Goal: Task Accomplishment & Management: Use online tool/utility

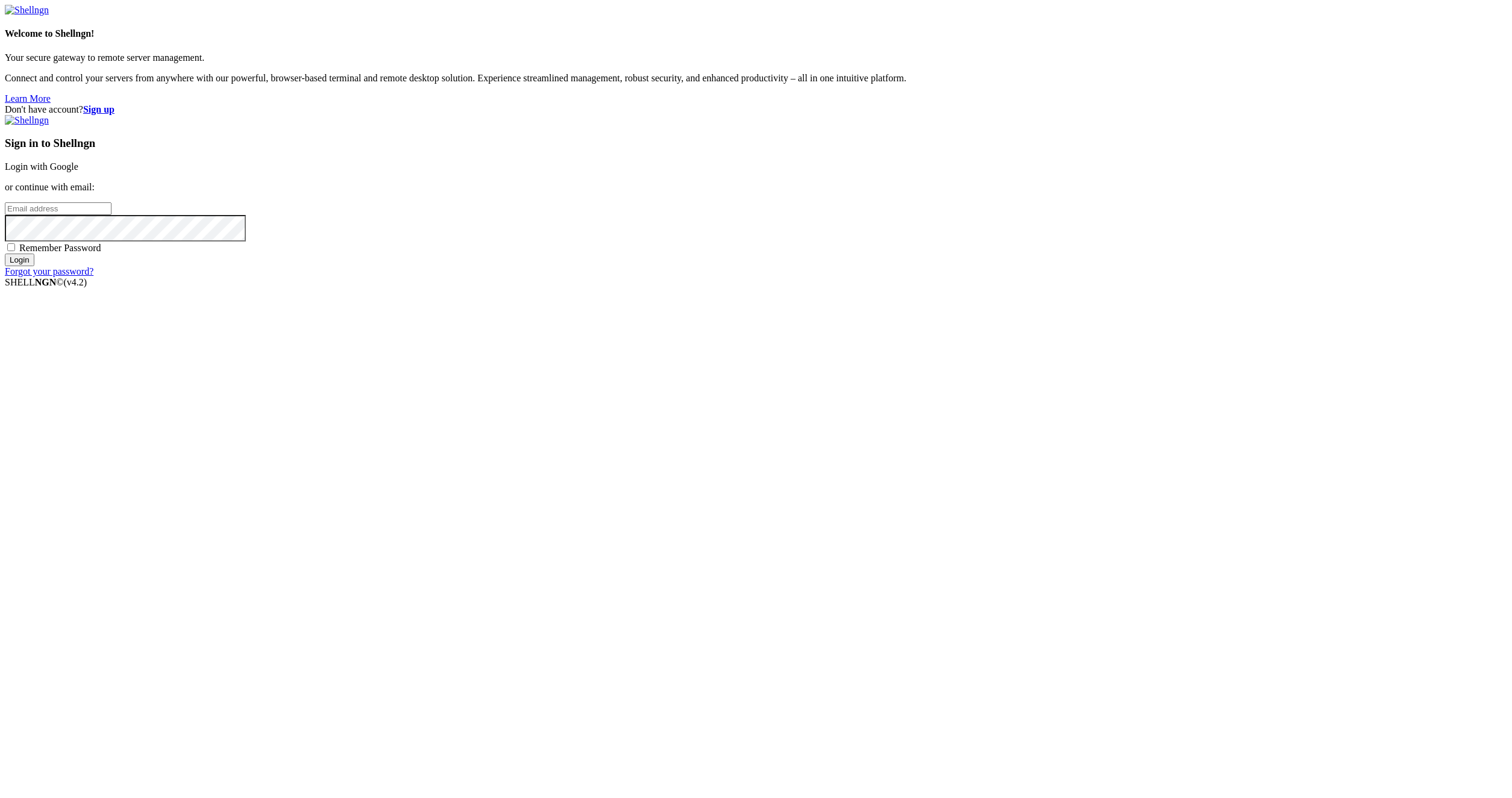
click at [78, 172] on link "Login with Google" at bounding box center [42, 167] width 74 height 10
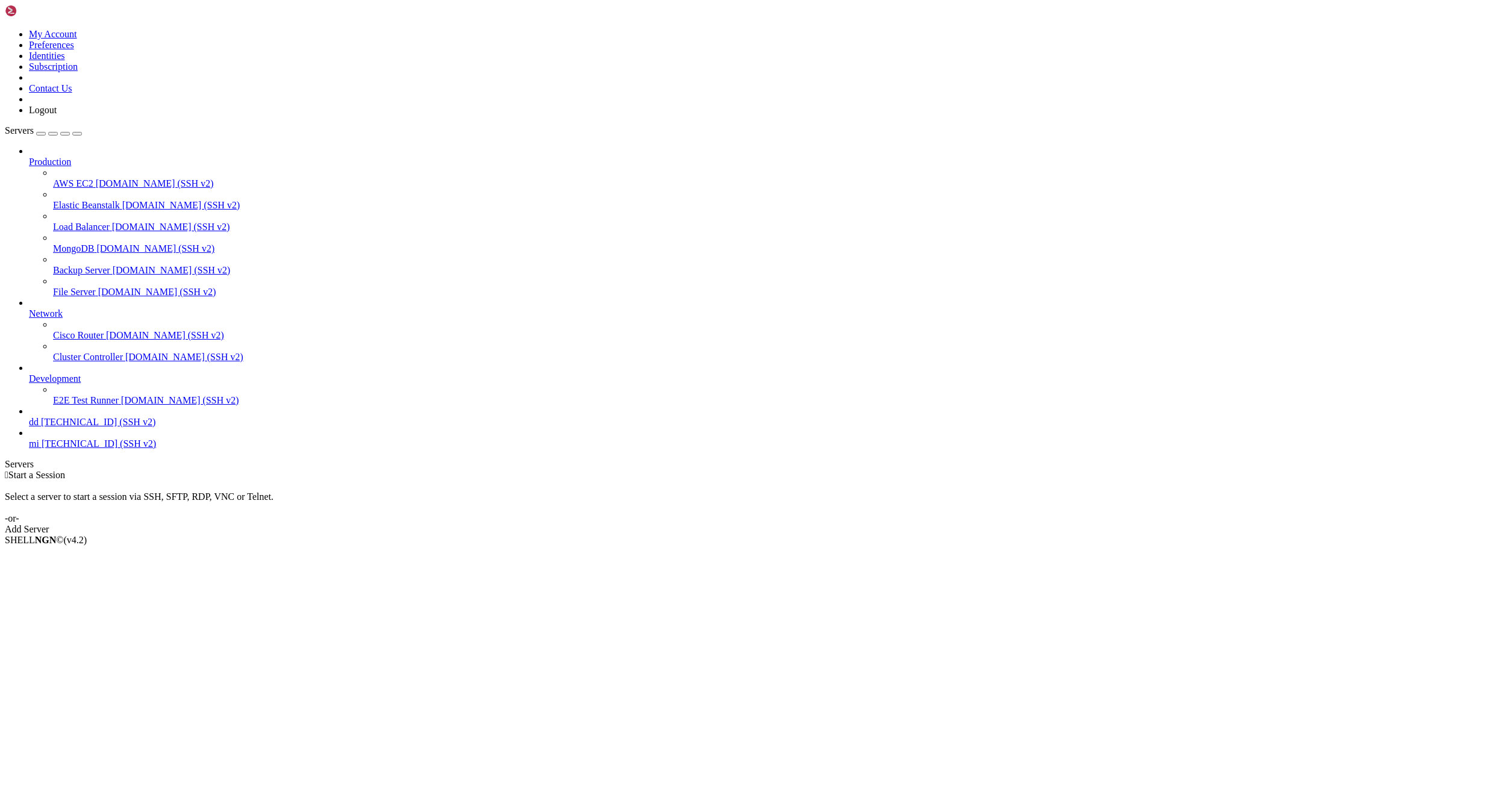
click at [75, 448] on span "[TECHNICAL_ID] (SSH v2)" at bounding box center [99, 443] width 115 height 10
click at [39, 448] on span "mi" at bounding box center [34, 443] width 10 height 10
click at [35, 449] on link "mi [TECHNICAL_ID] (SSH v2)" at bounding box center [767, 443] width 1478 height 11
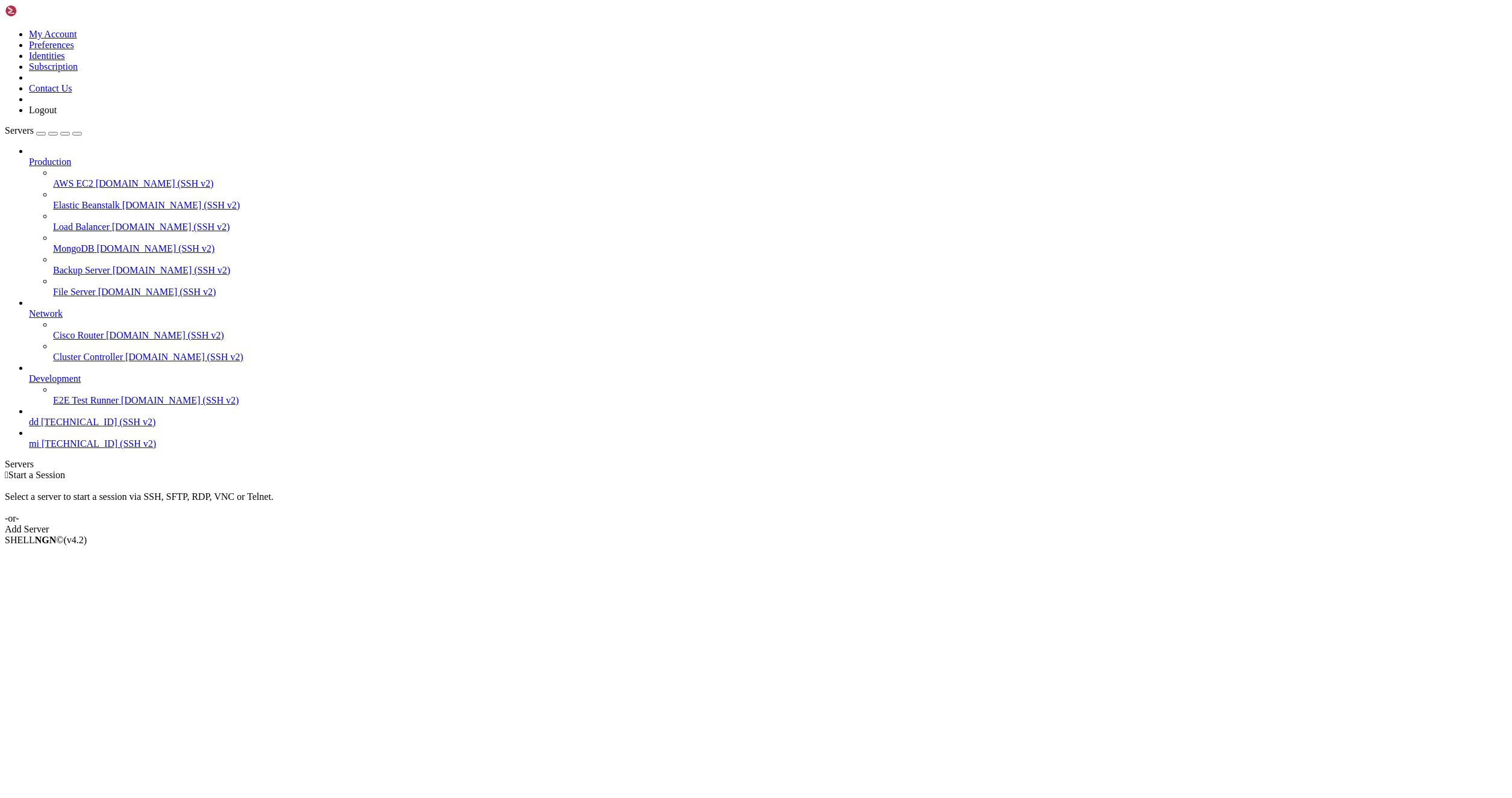
click at [48, 448] on span "[TECHNICAL_ID] (SSH v2)" at bounding box center [99, 443] width 115 height 10
click at [91, 448] on span "[TECHNICAL_ID] (SSH v2)" at bounding box center [99, 443] width 115 height 10
click at [123, 448] on span "[TECHNICAL_ID] (SSH v2)" at bounding box center [99, 443] width 115 height 10
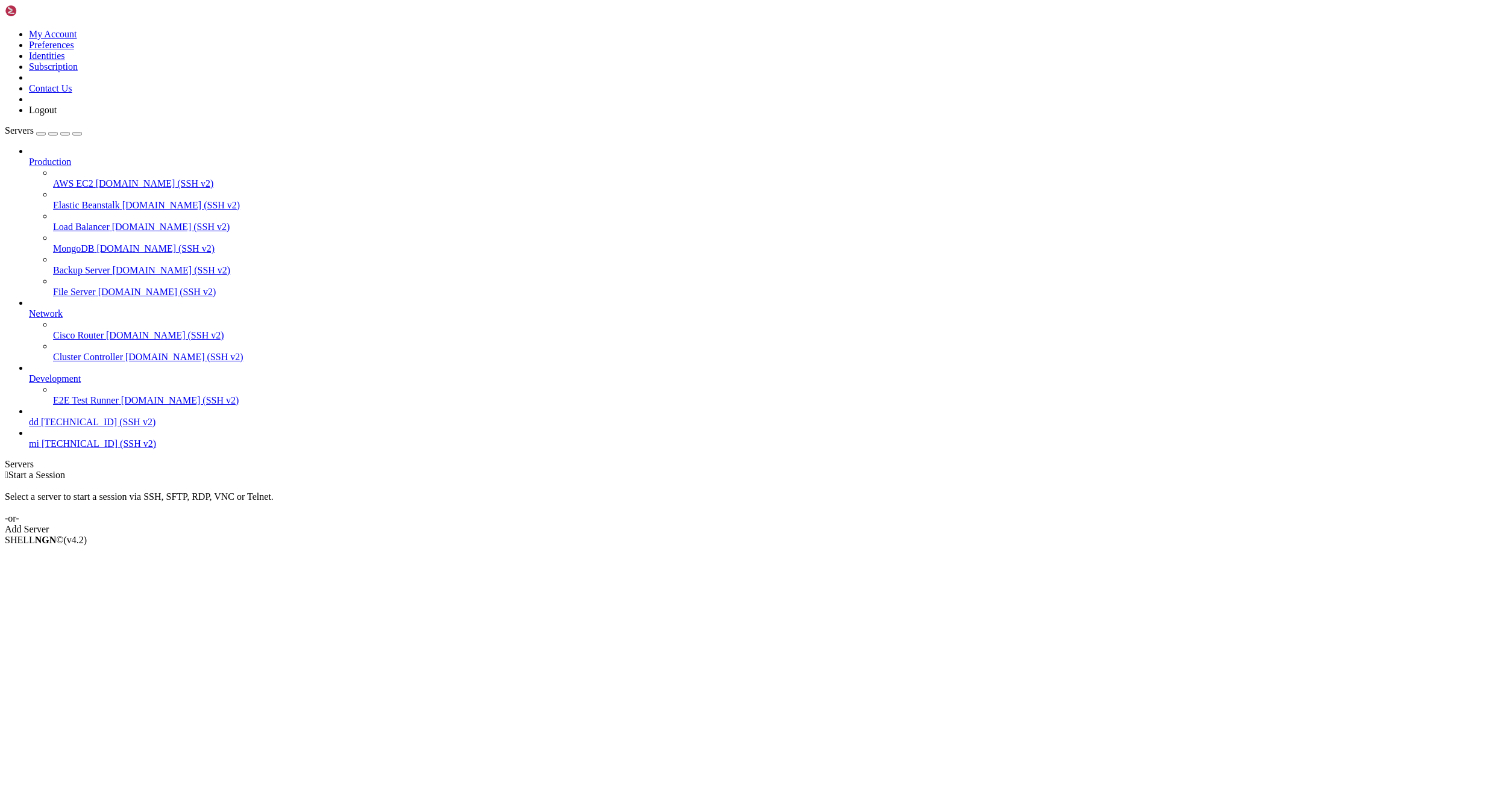
click at [29, 438] on icon at bounding box center [29, 438] width 0 height 0
click at [29, 449] on link "mi [TECHNICAL_ID] (SSH v2)" at bounding box center [767, 443] width 1478 height 11
click at [61, 556] on span "Connect" at bounding box center [44, 561] width 32 height 10
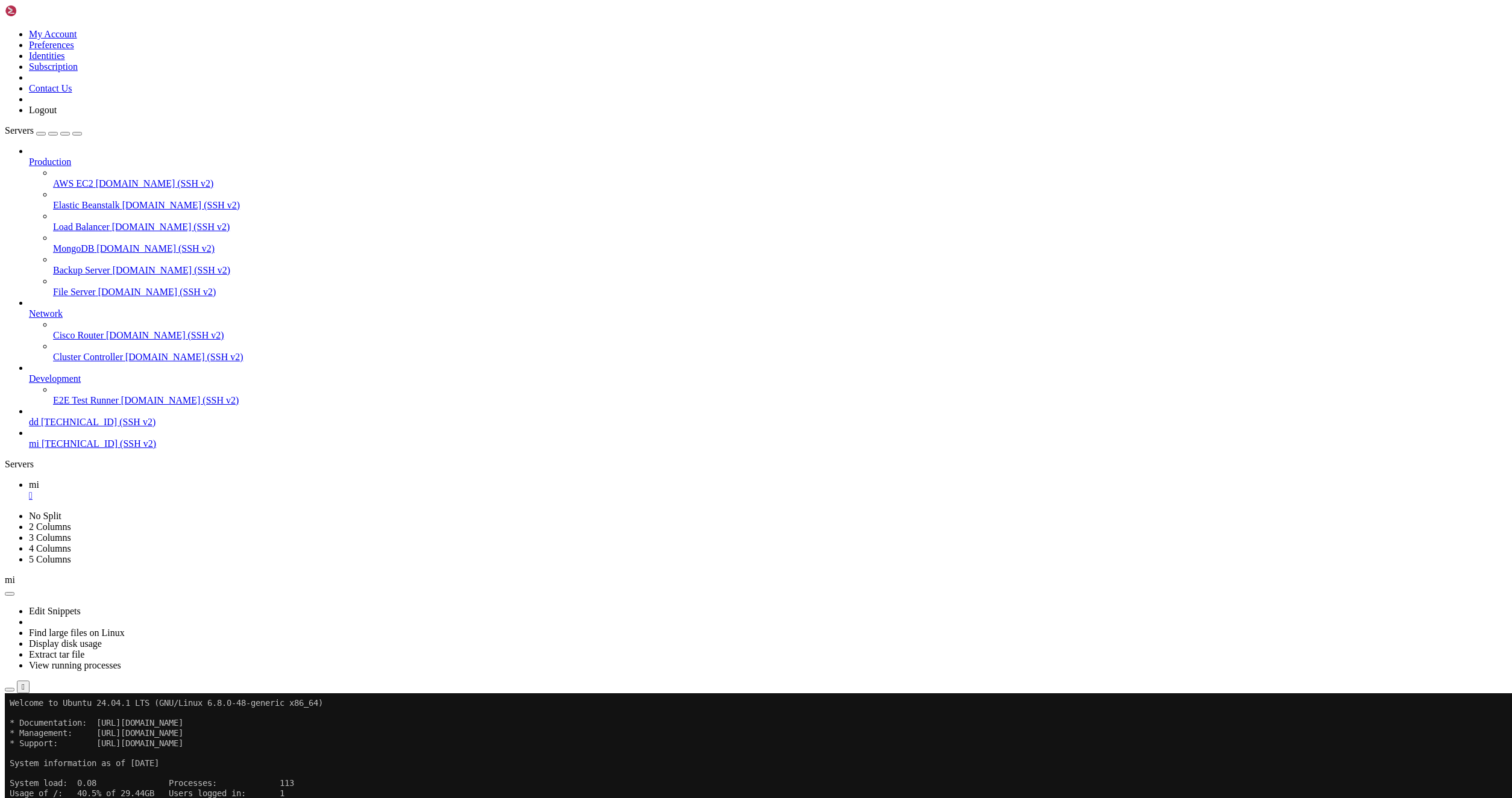
click at [14, 688] on button "button" at bounding box center [9, 690] width 9 height 3
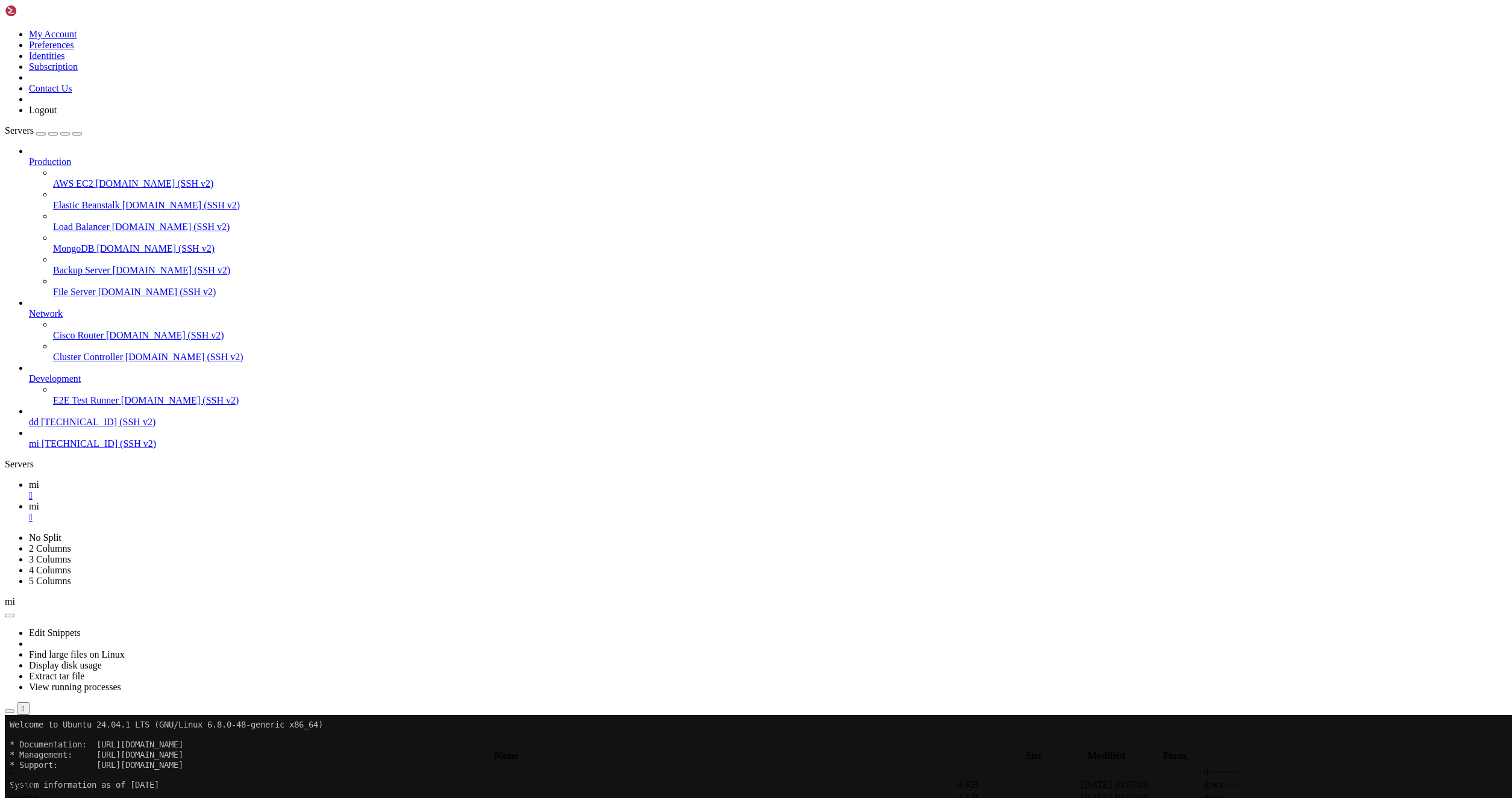
click at [178, 479] on link "mi " at bounding box center [767, 490] width 1478 height 22
click at [29, 501] on icon at bounding box center [29, 506] width 0 height 10
drag, startPoint x: 1098, startPoint y: 419, endPoint x: 1102, endPoint y: 436, distance: 17.5
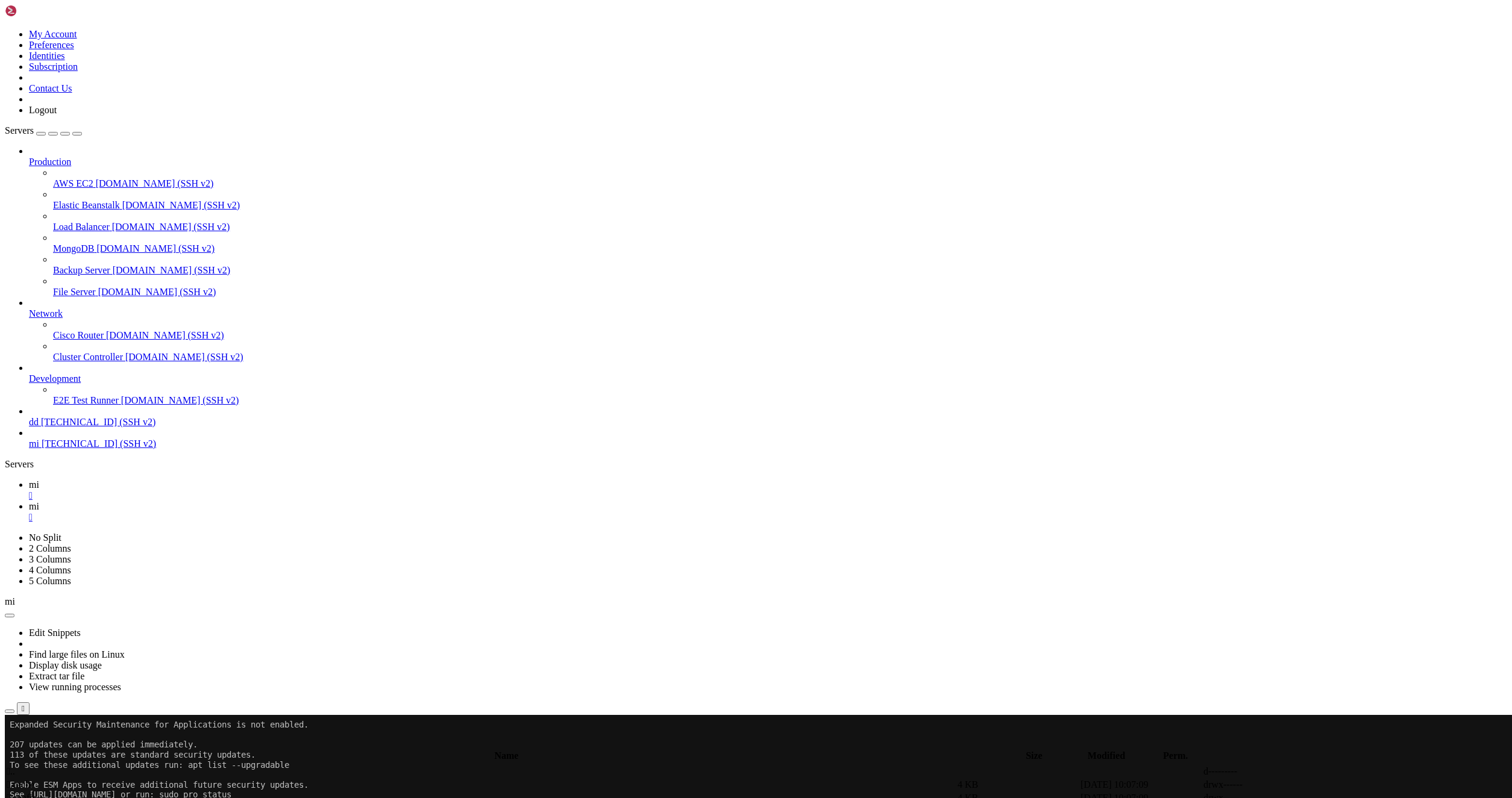
drag, startPoint x: 165, startPoint y: 399, endPoint x: 174, endPoint y: 401, distance: 9.2
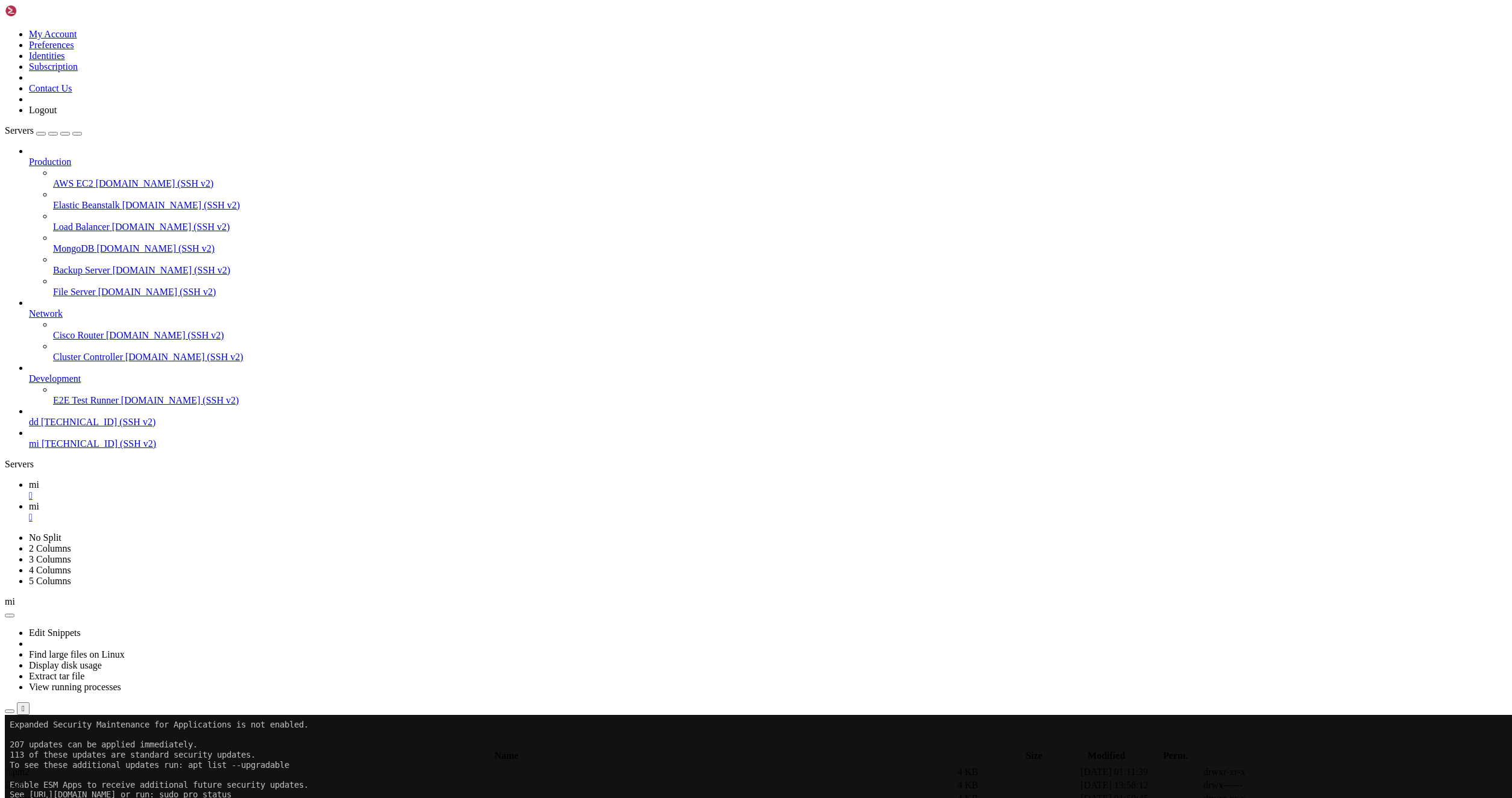
type input "/root/bybsa"
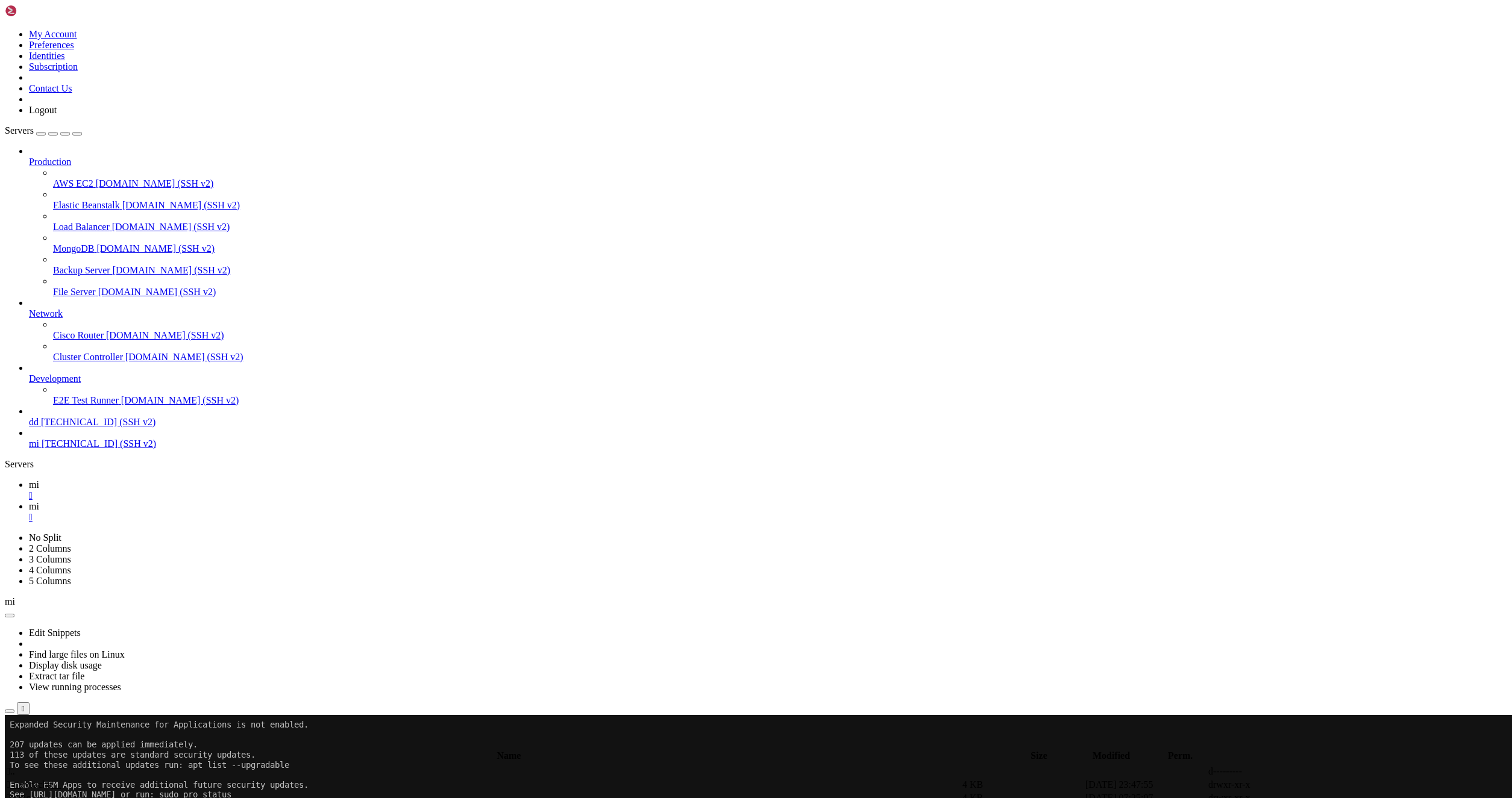
scroll to position [0, 0]
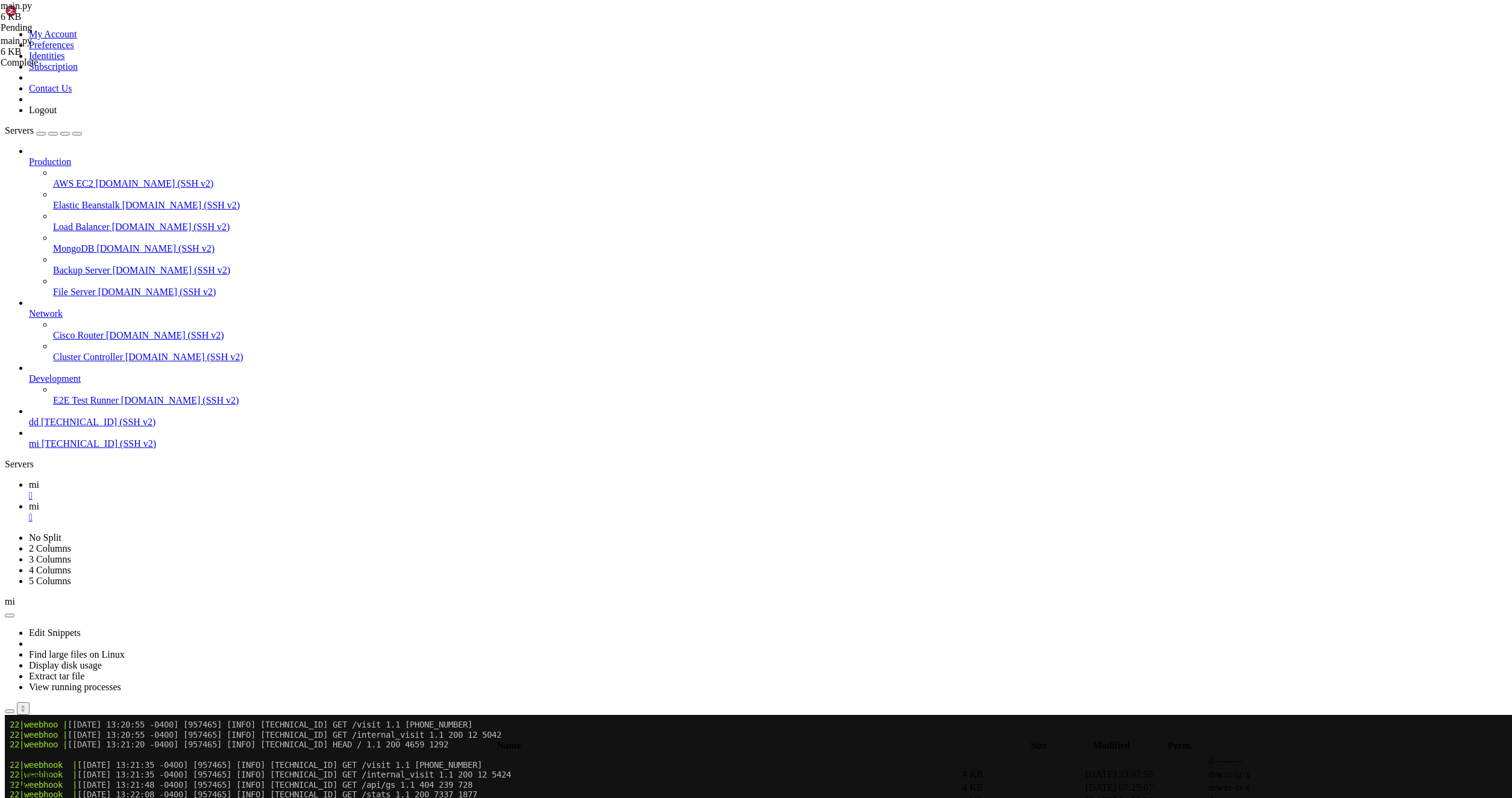
scroll to position [821, 0]
type textarea "if __name__ == '__main__': [DOMAIN_NAME](host='[TECHNICAL_ID]', port=80)"
paste textarea "[DOMAIN_NAME](host='[TECHNICAL_ID]', port=80)"
type textarea "[DOMAIN_NAME](host='[TECHNICAL_ID]', port=80)"
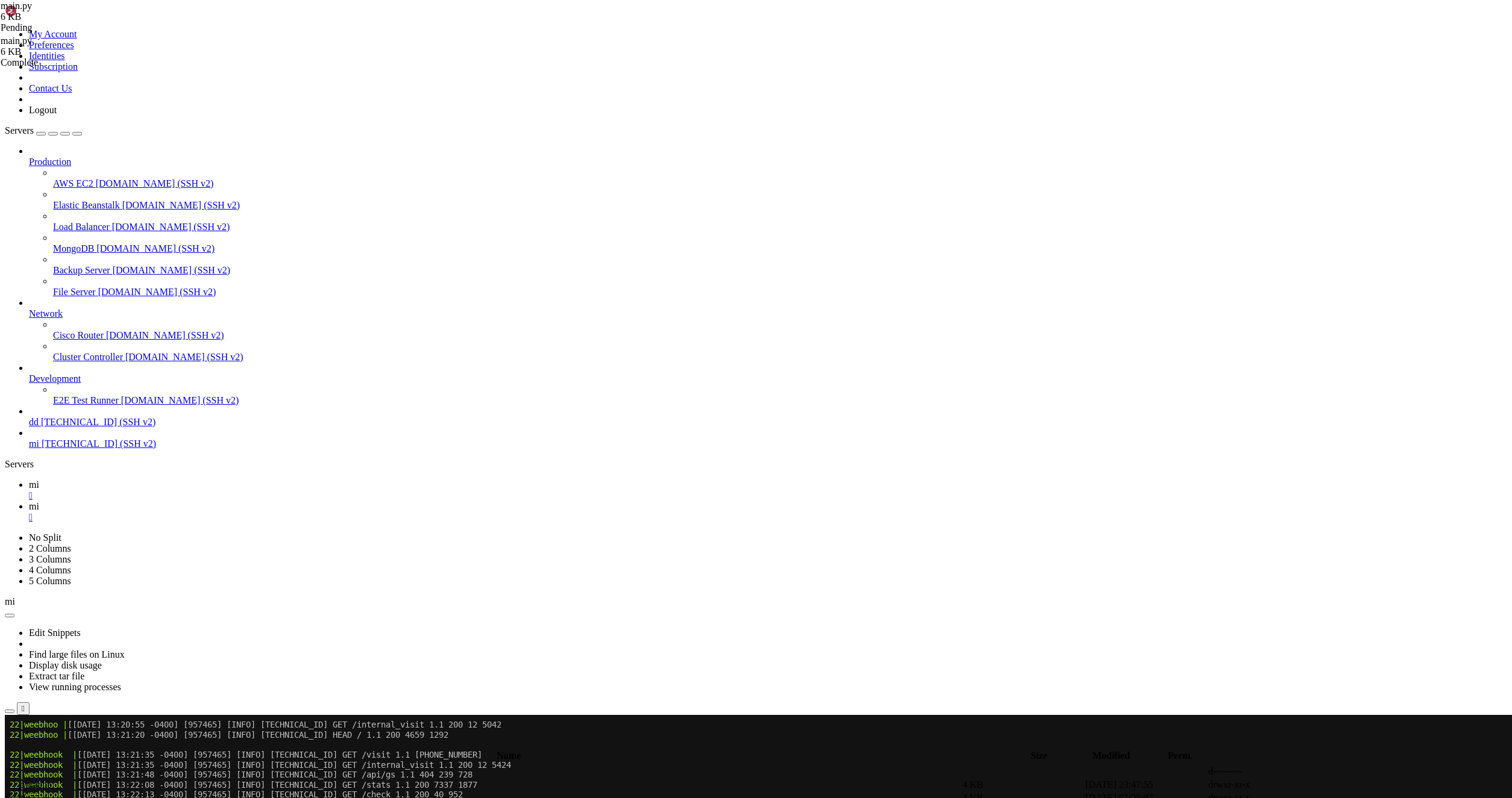
scroll to position [1103, 0]
click at [29, 479] on icon at bounding box center [29, 484] width 0 height 10
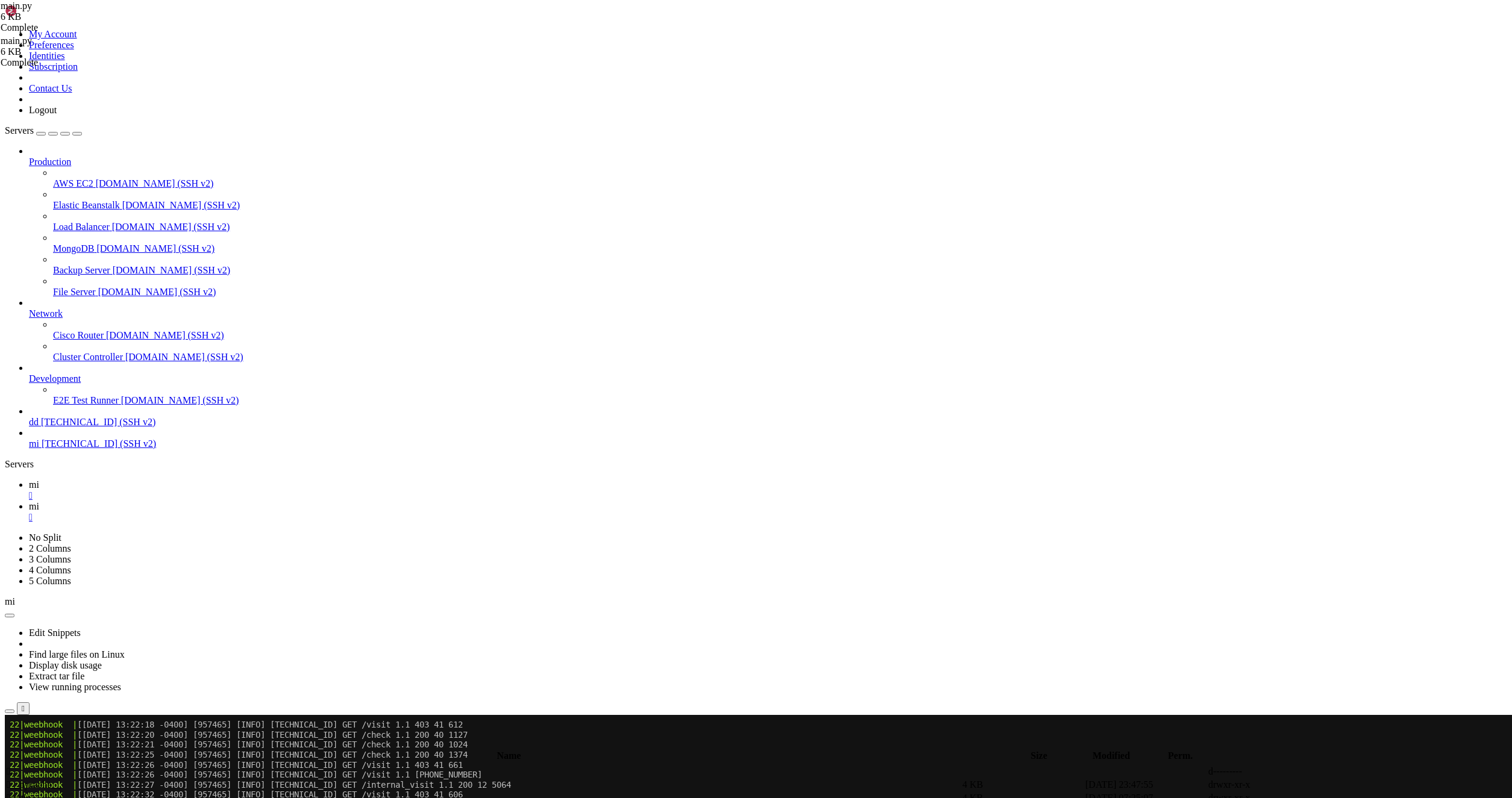
click at [29, 501] on icon at bounding box center [29, 506] width 0 height 10
click at [15, 766] on span " .." at bounding box center [11, 771] width 8 height 10
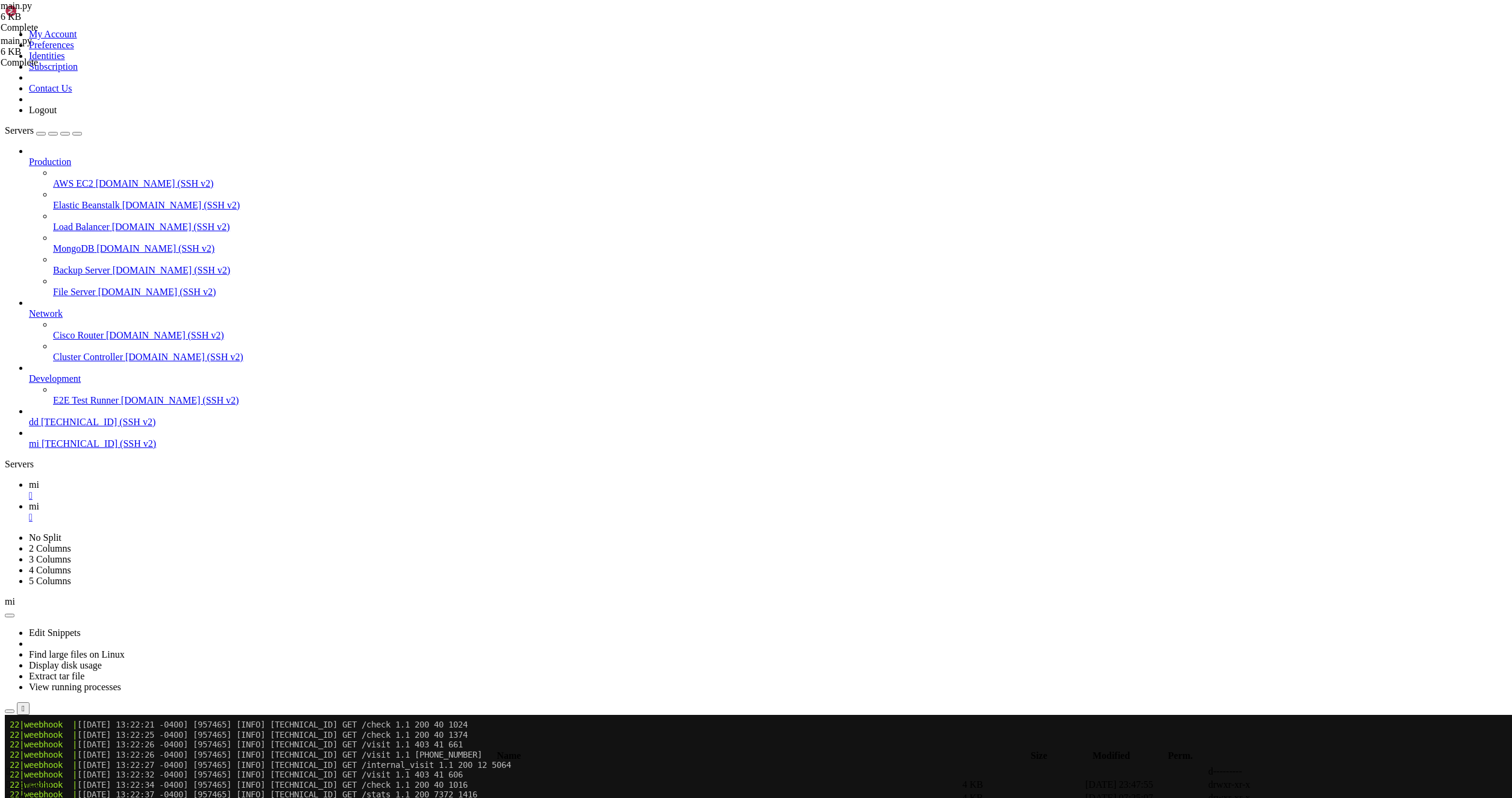
click at [15, 766] on span " .." at bounding box center [11, 771] width 8 height 10
drag, startPoint x: 188, startPoint y: 502, endPoint x: 273, endPoint y: 519, distance: 86.7
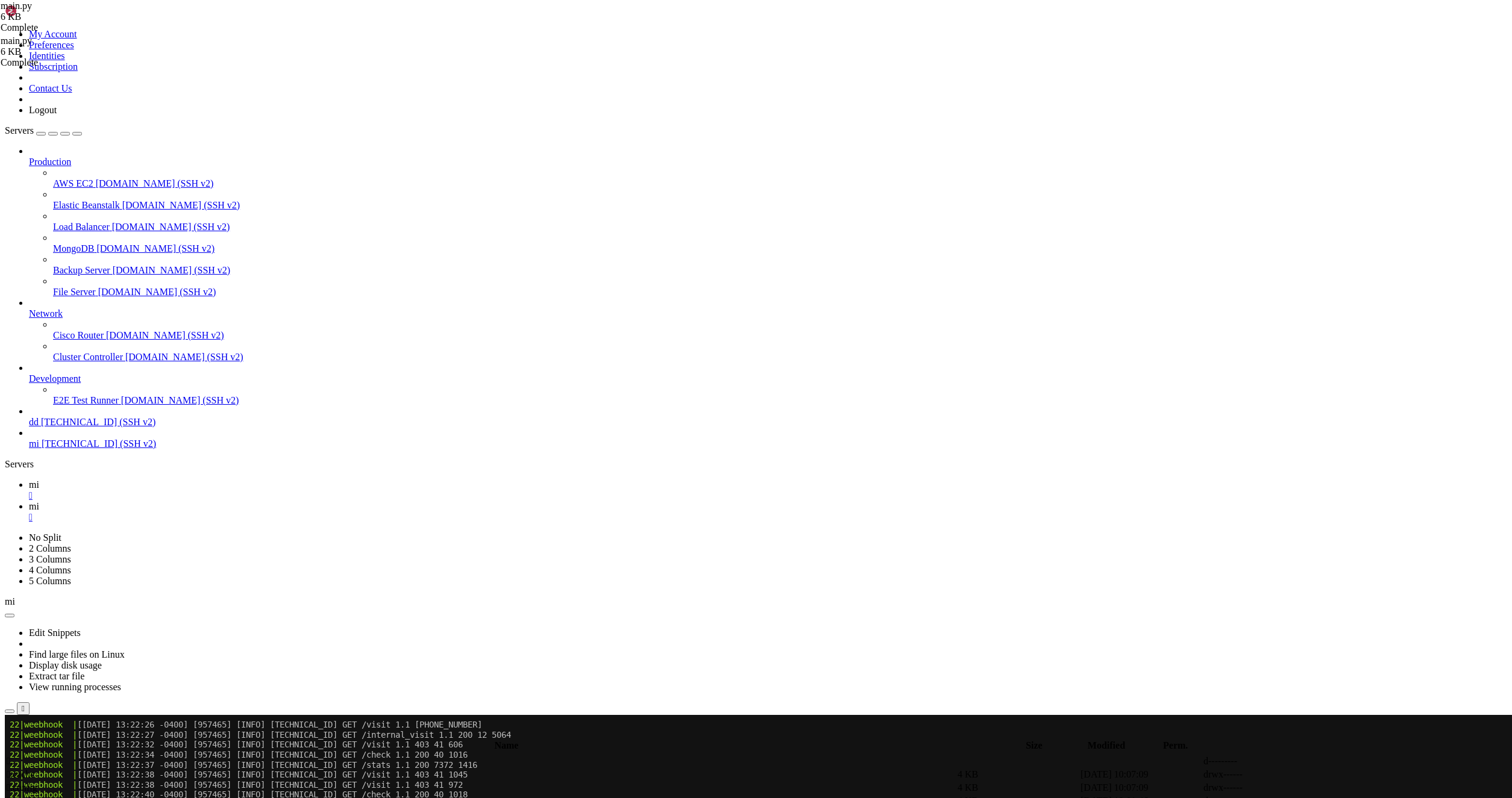
type input "/root/LinkQuest"
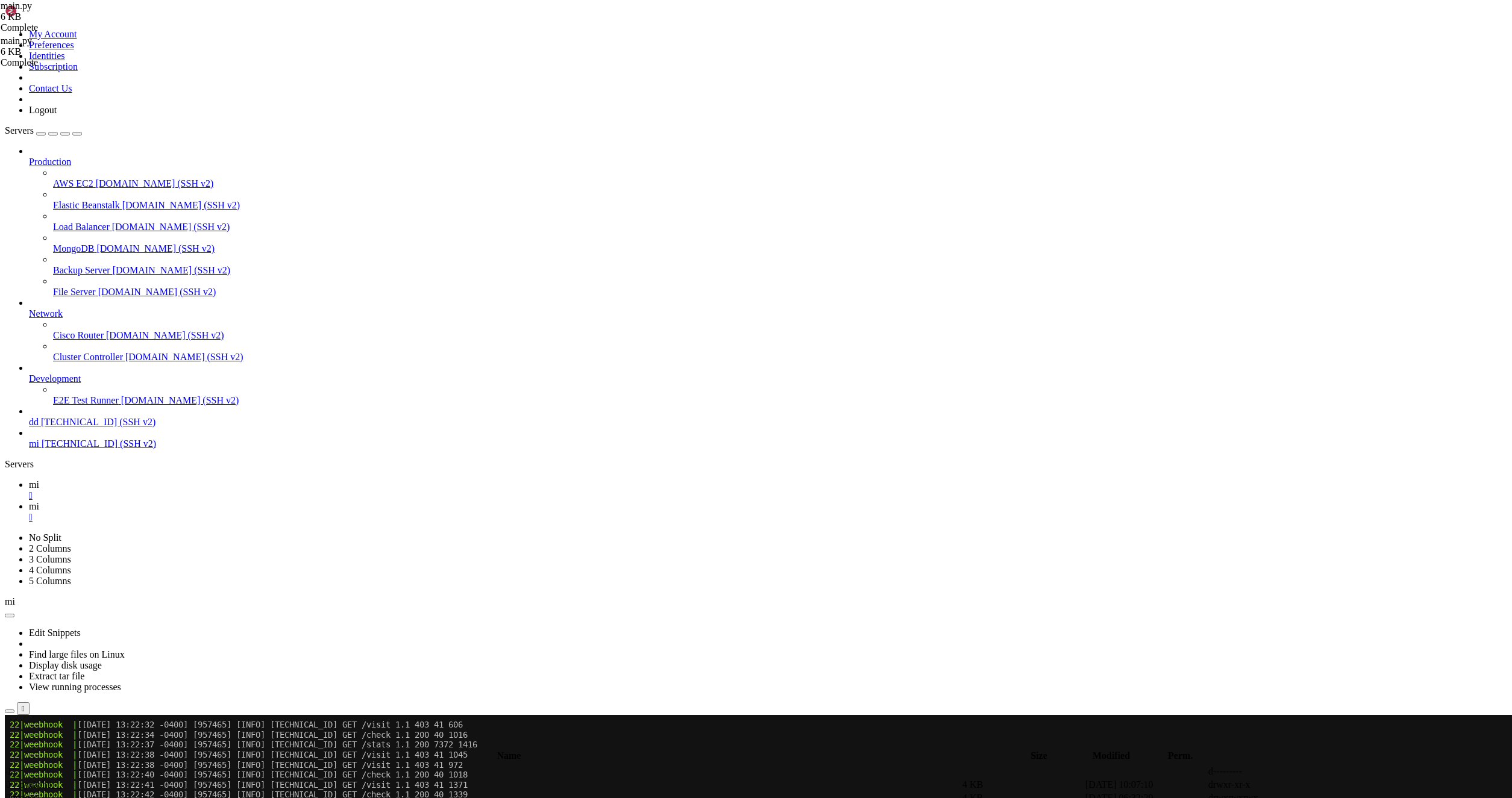
scroll to position [1002, 0]
type textarea "STATS_MENU,"
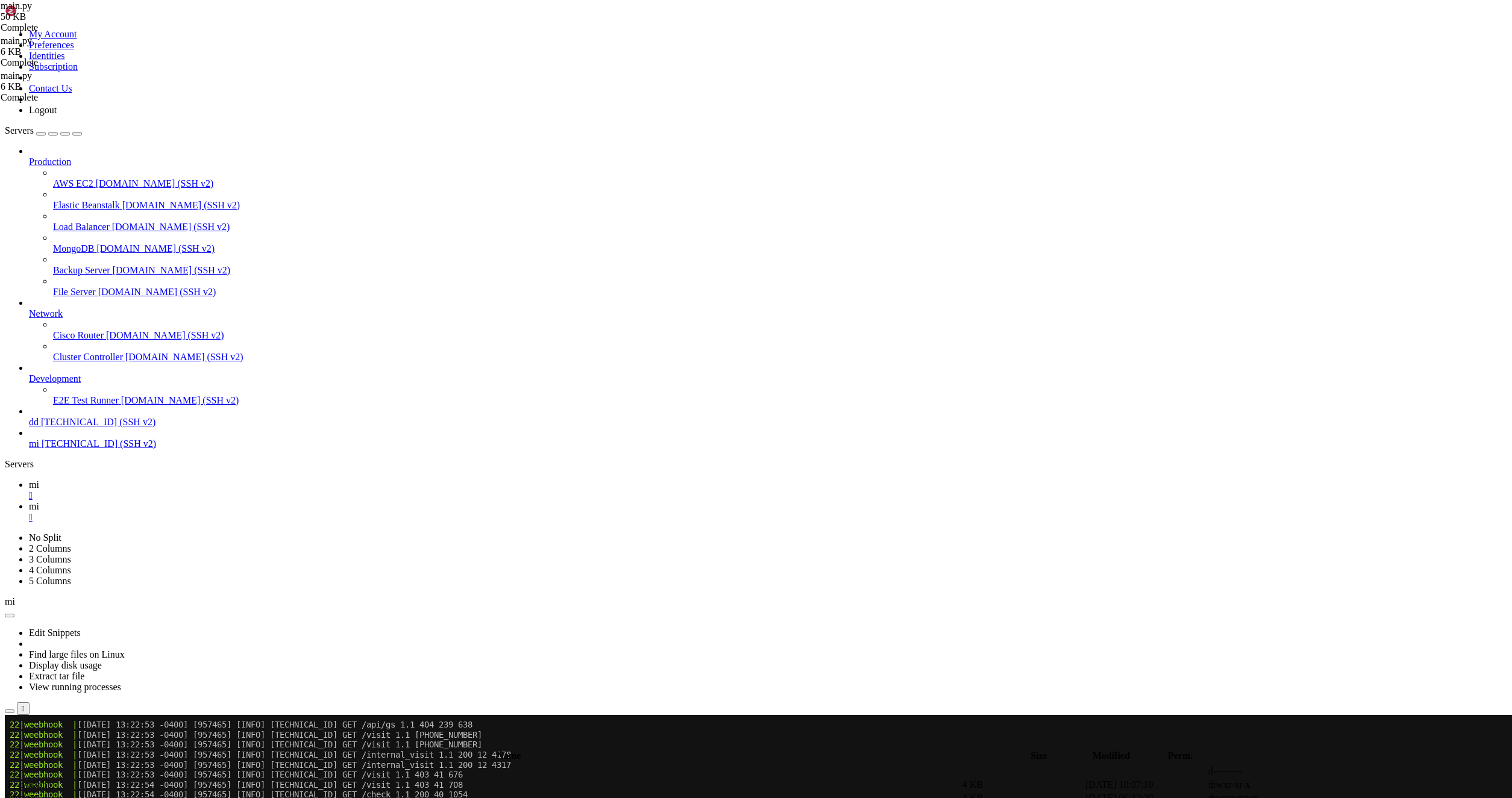
scroll to position [1183, 0]
type textarea "SETTINGS_MENU, SETTINGS_LINK_TYPE_MENU,"
type textarea "="
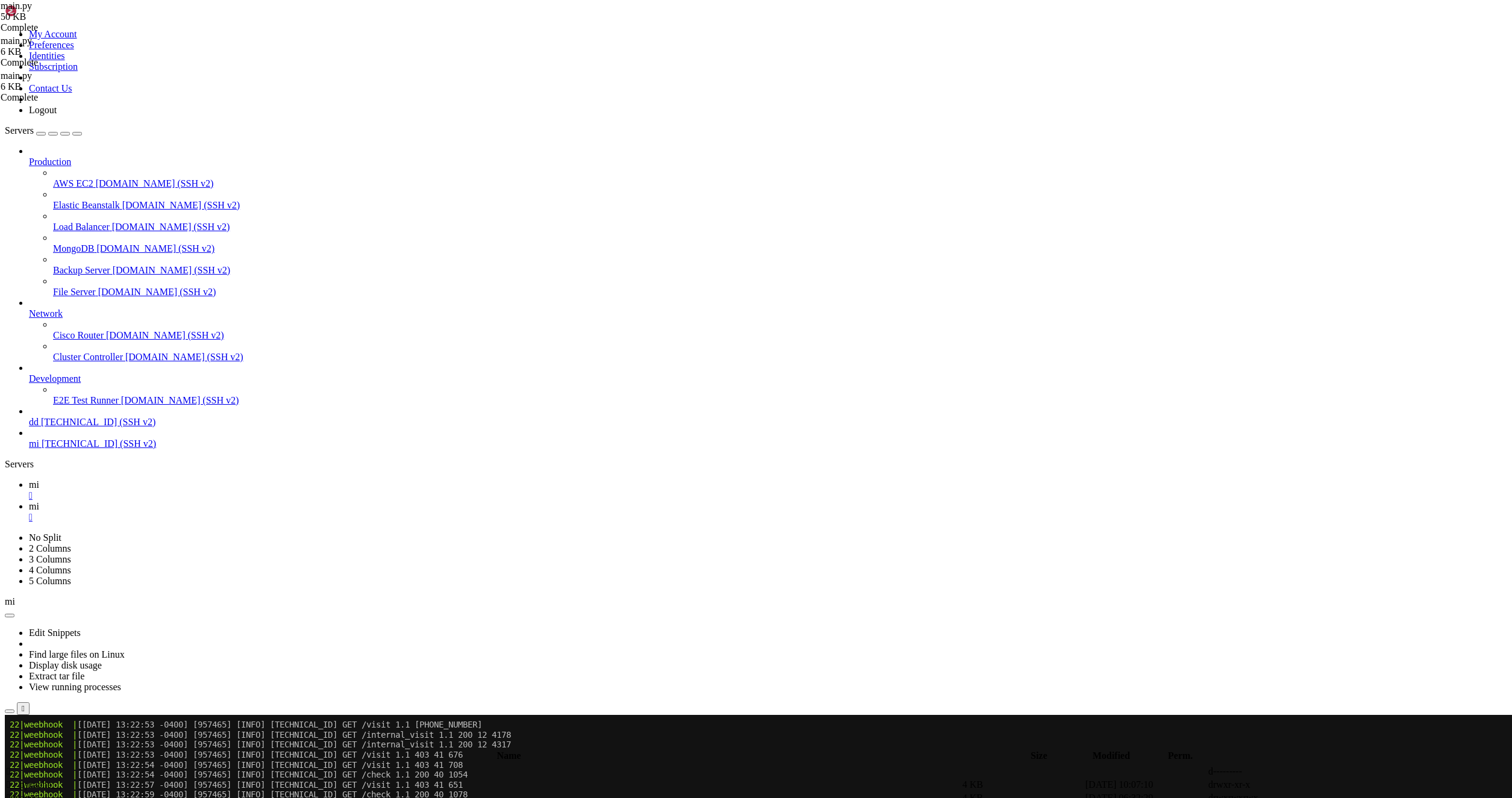
paste textarea
click at [166, 479] on link "mi " at bounding box center [767, 490] width 1478 height 22
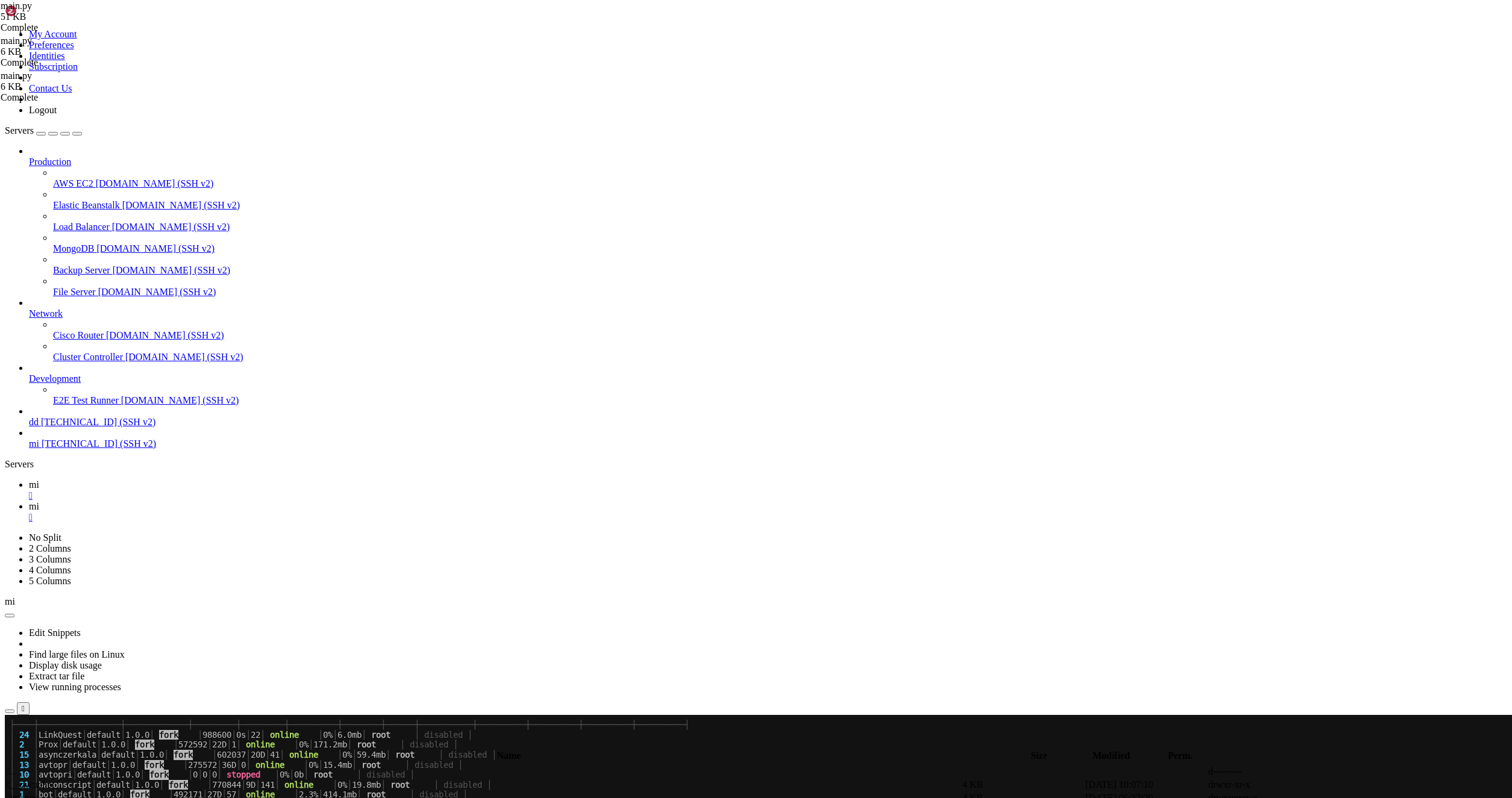
scroll to position [2595, 0]
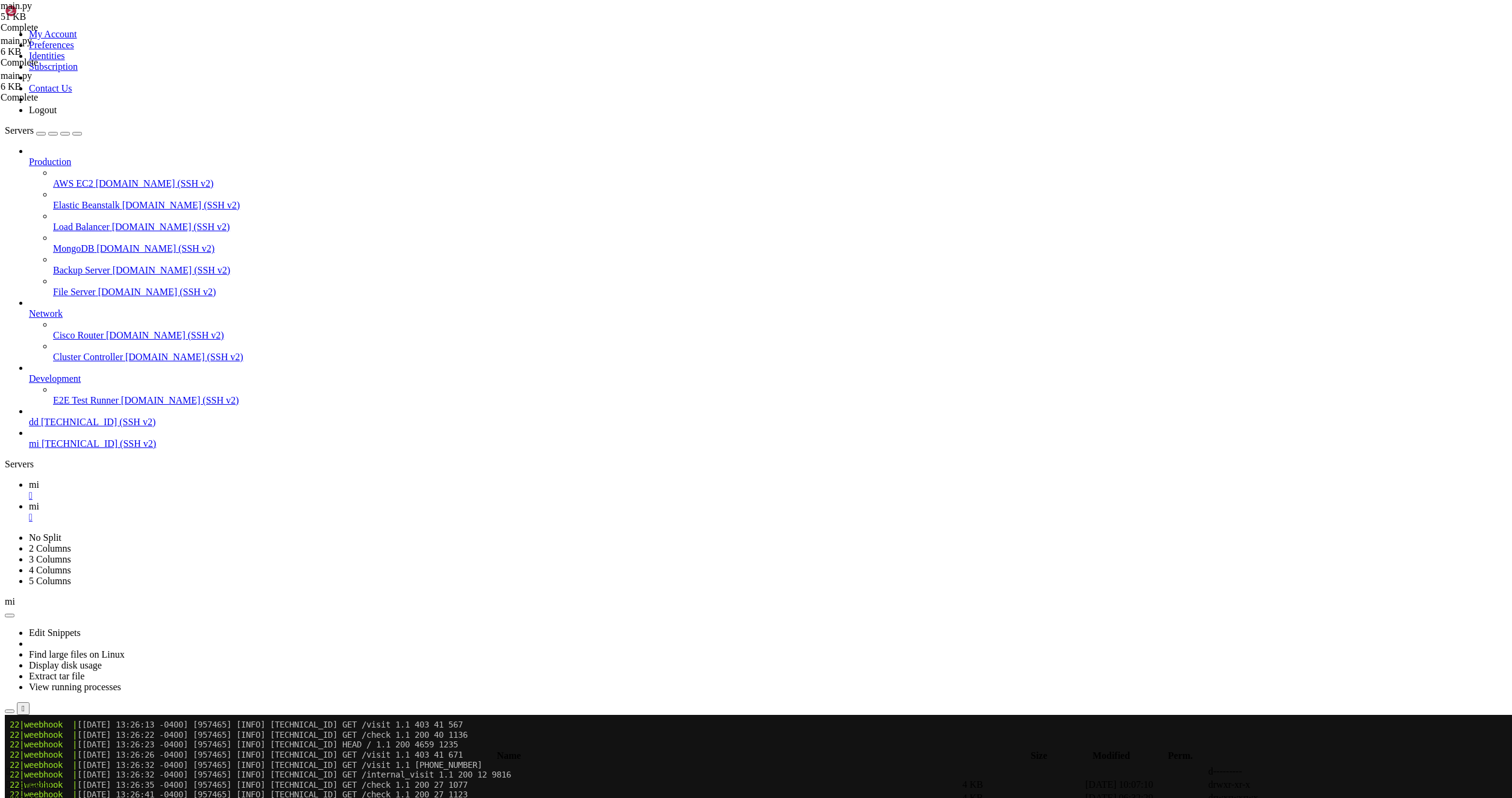
drag, startPoint x: 351, startPoint y: 1405, endPoint x: 12, endPoint y: 821, distance: 675.3
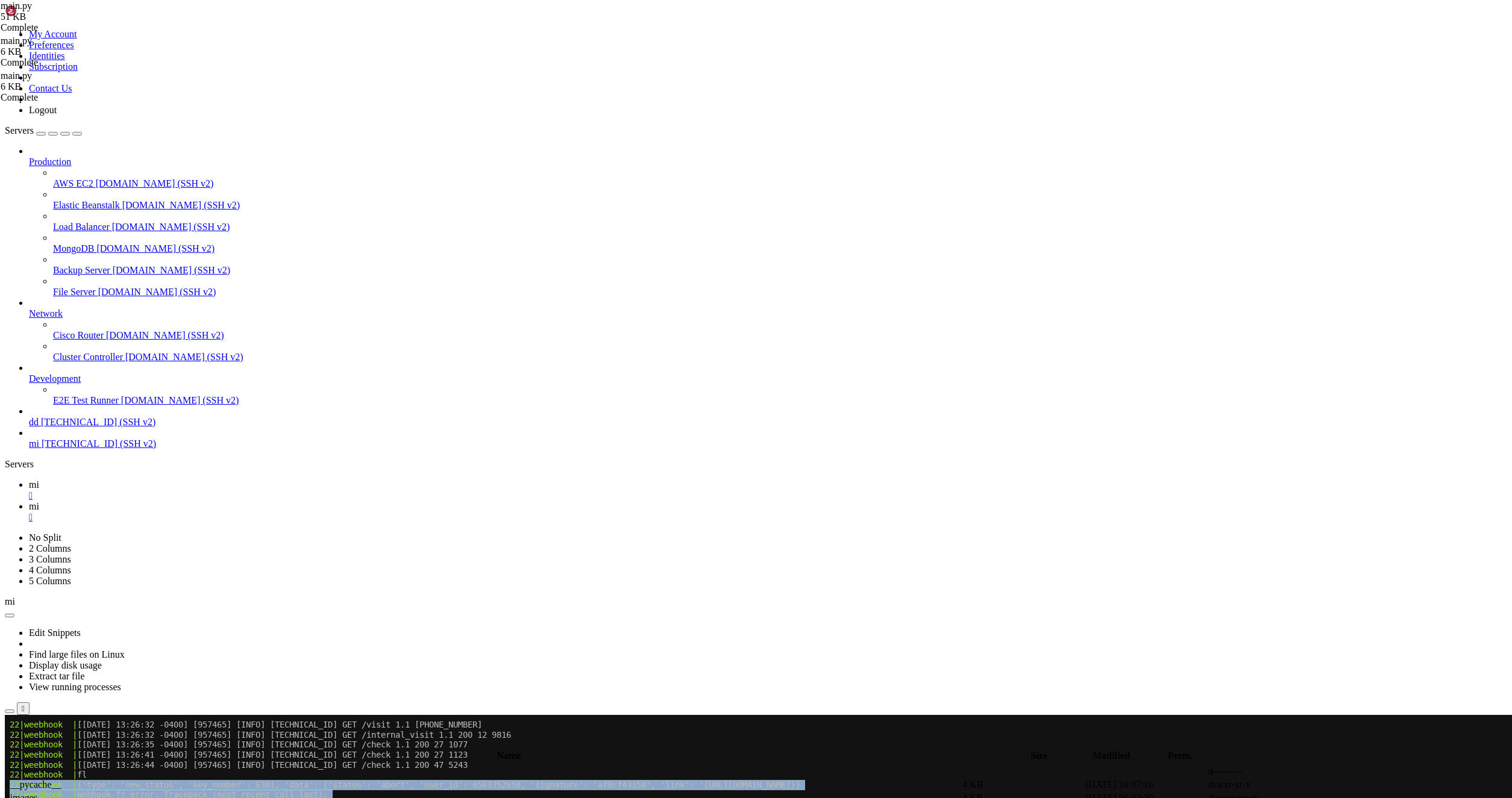
scroll to position [2615, 0]
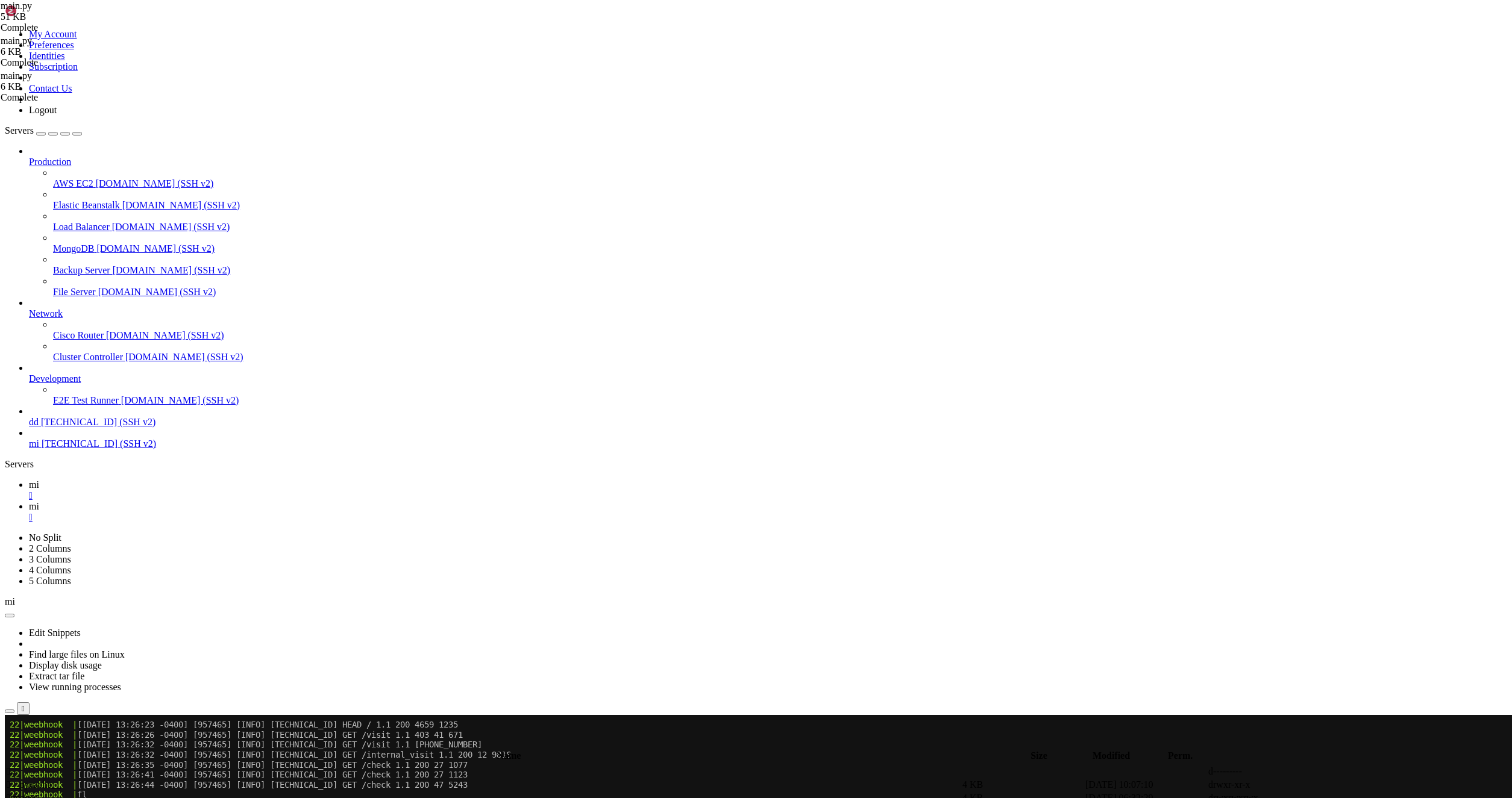
click at [224, 501] on link "mi " at bounding box center [767, 512] width 1478 height 22
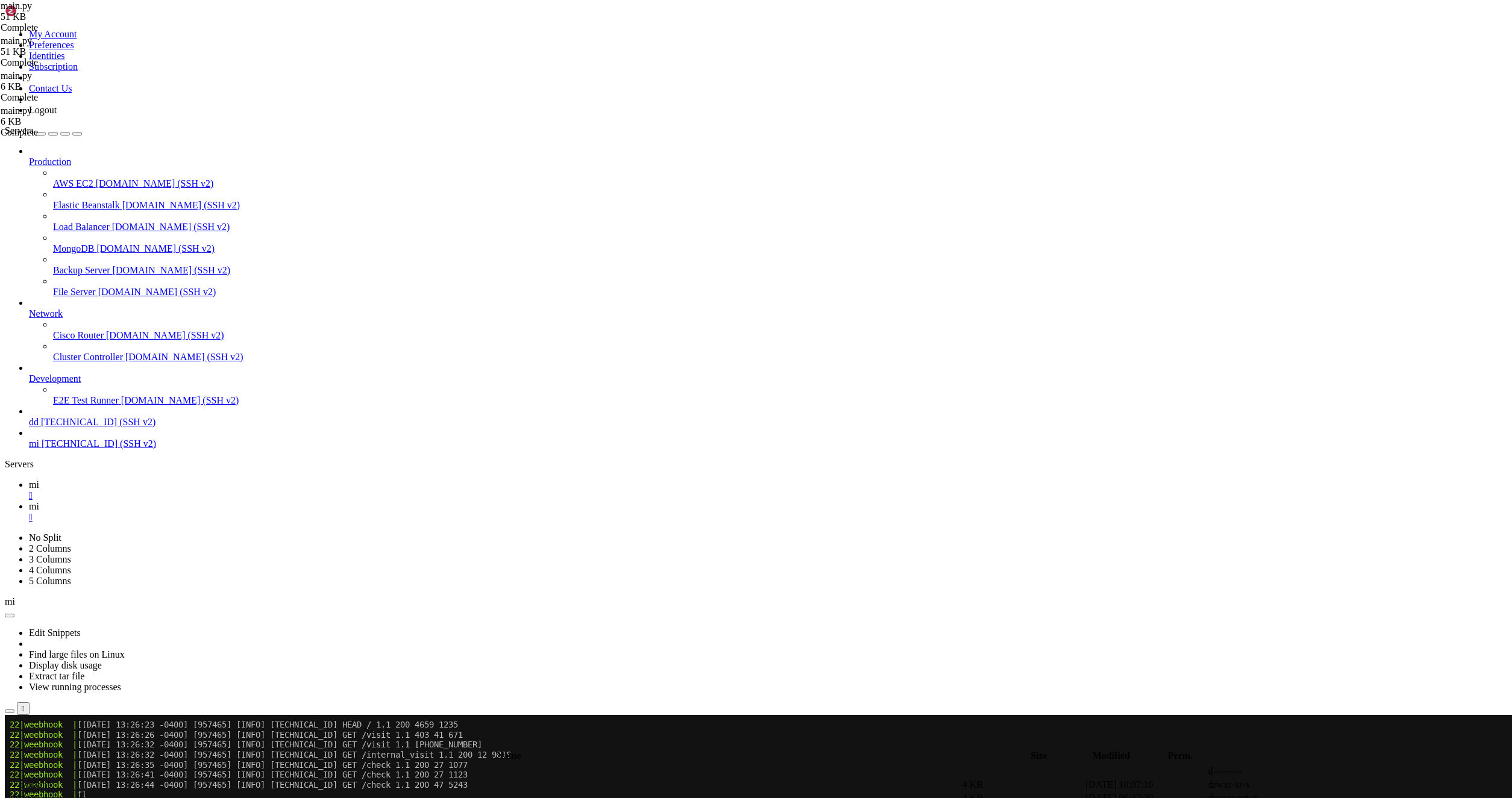
type textarea "CREATE_TEXT_BACK_MENU,"
click at [39, 479] on span "mi" at bounding box center [34, 484] width 10 height 10
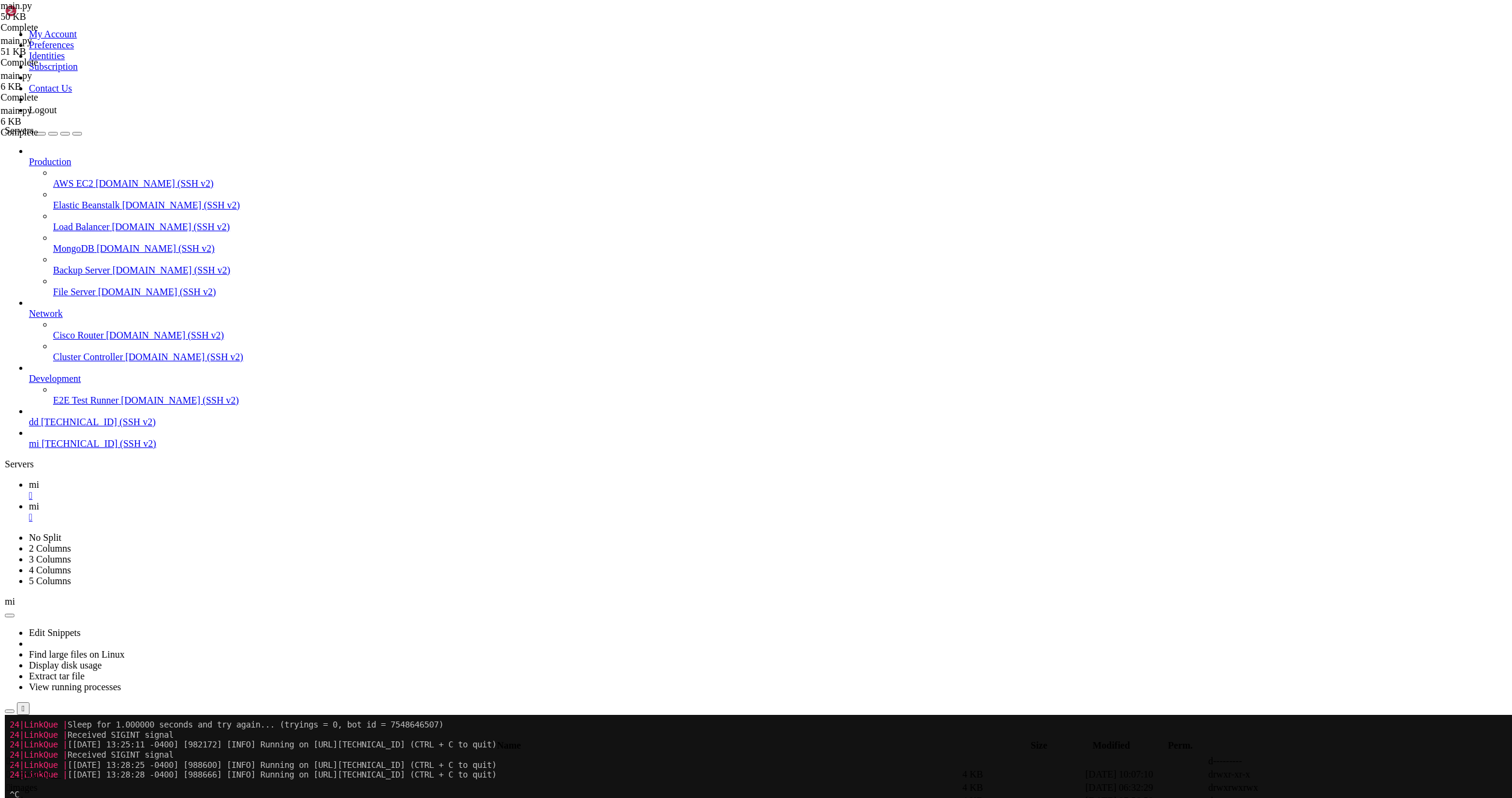
scroll to position [3878, 0]
click at [226, 501] on link "mi " at bounding box center [767, 512] width 1478 height 22
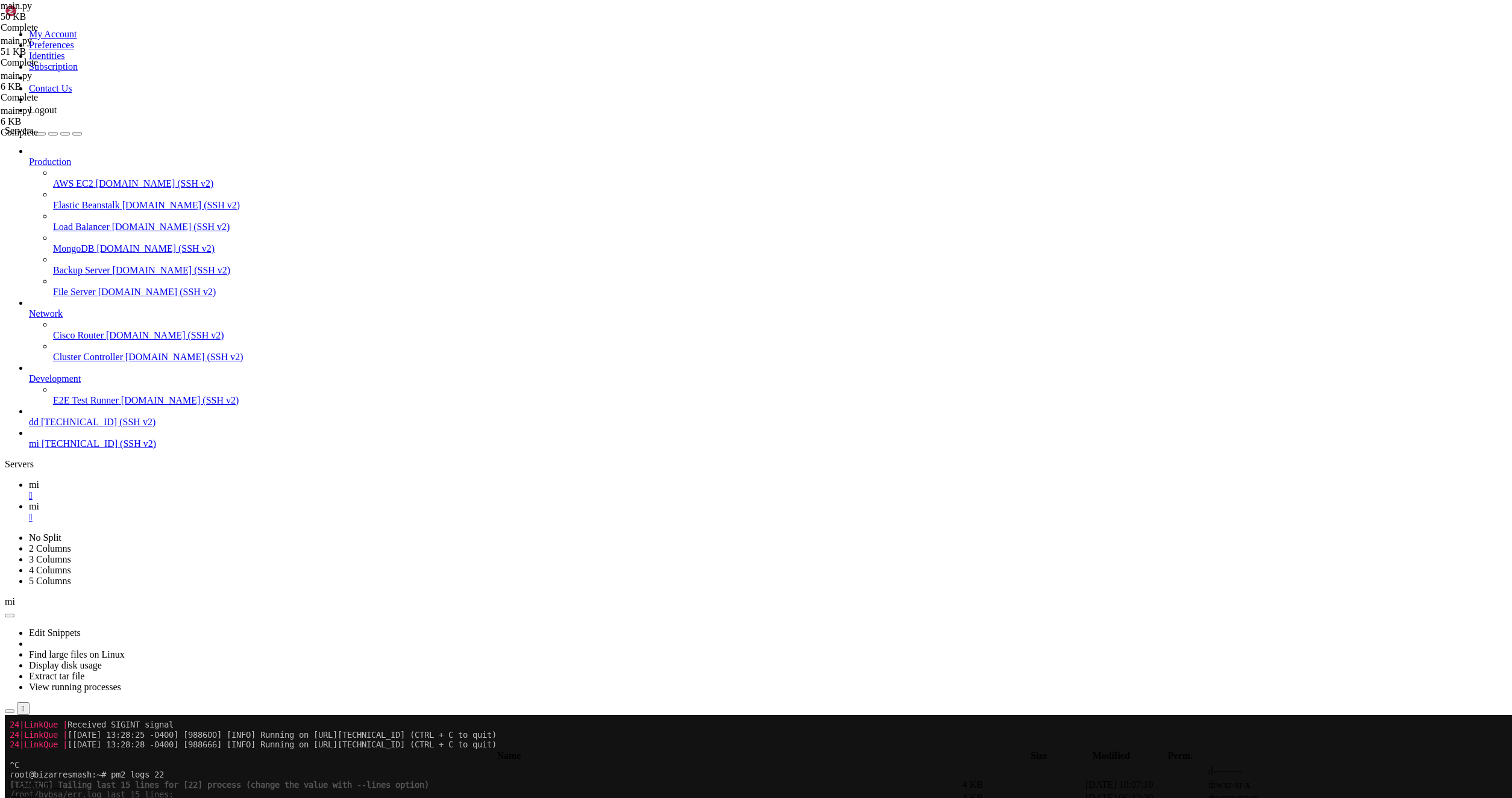
drag, startPoint x: 997, startPoint y: 436, endPoint x: 985, endPoint y: 480, distance: 45.6
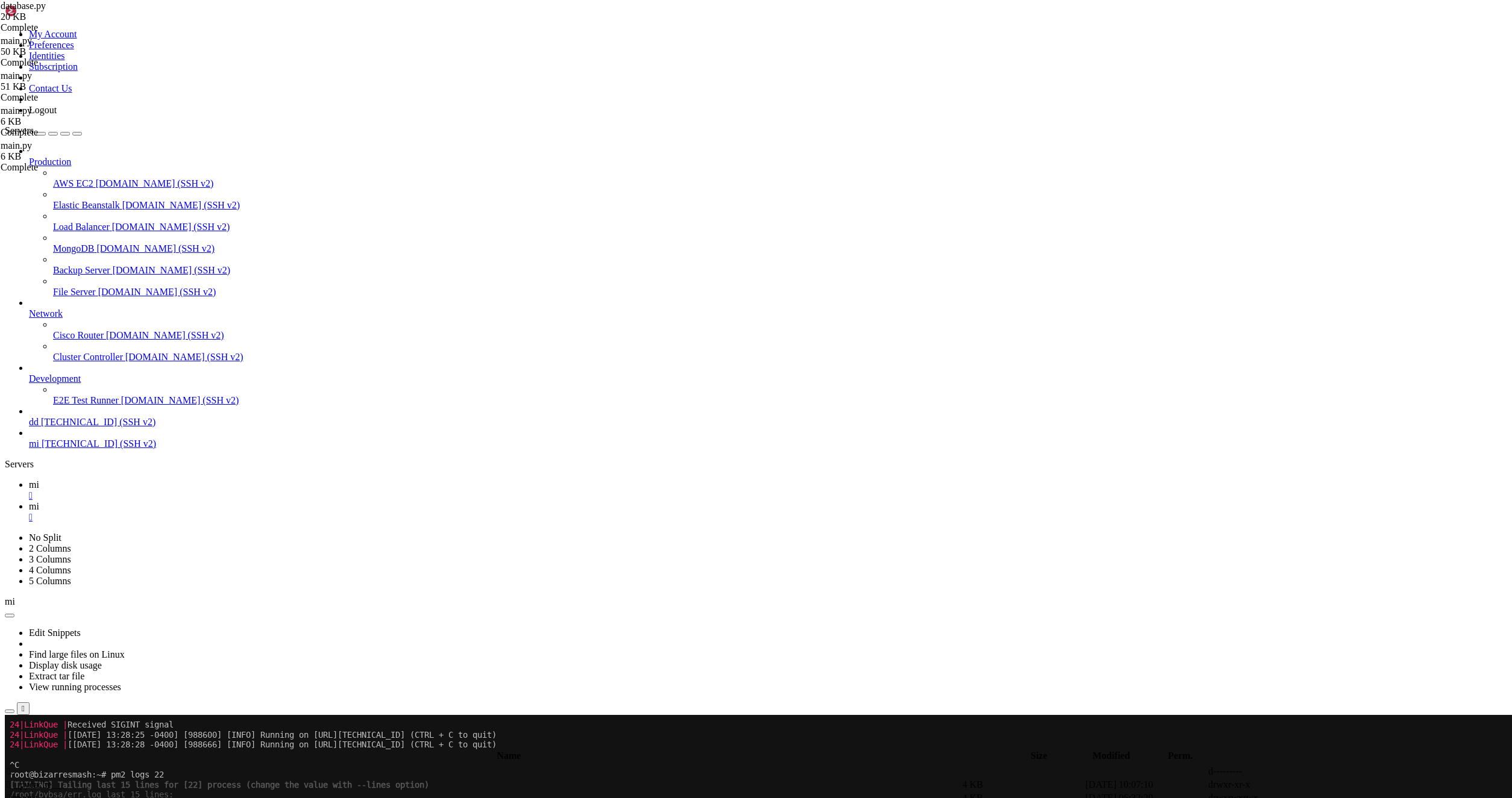
type textarea "await db.execute('DELETE FROM f_f WHERE created_at < ?',(three_days_ago,)) awai…"
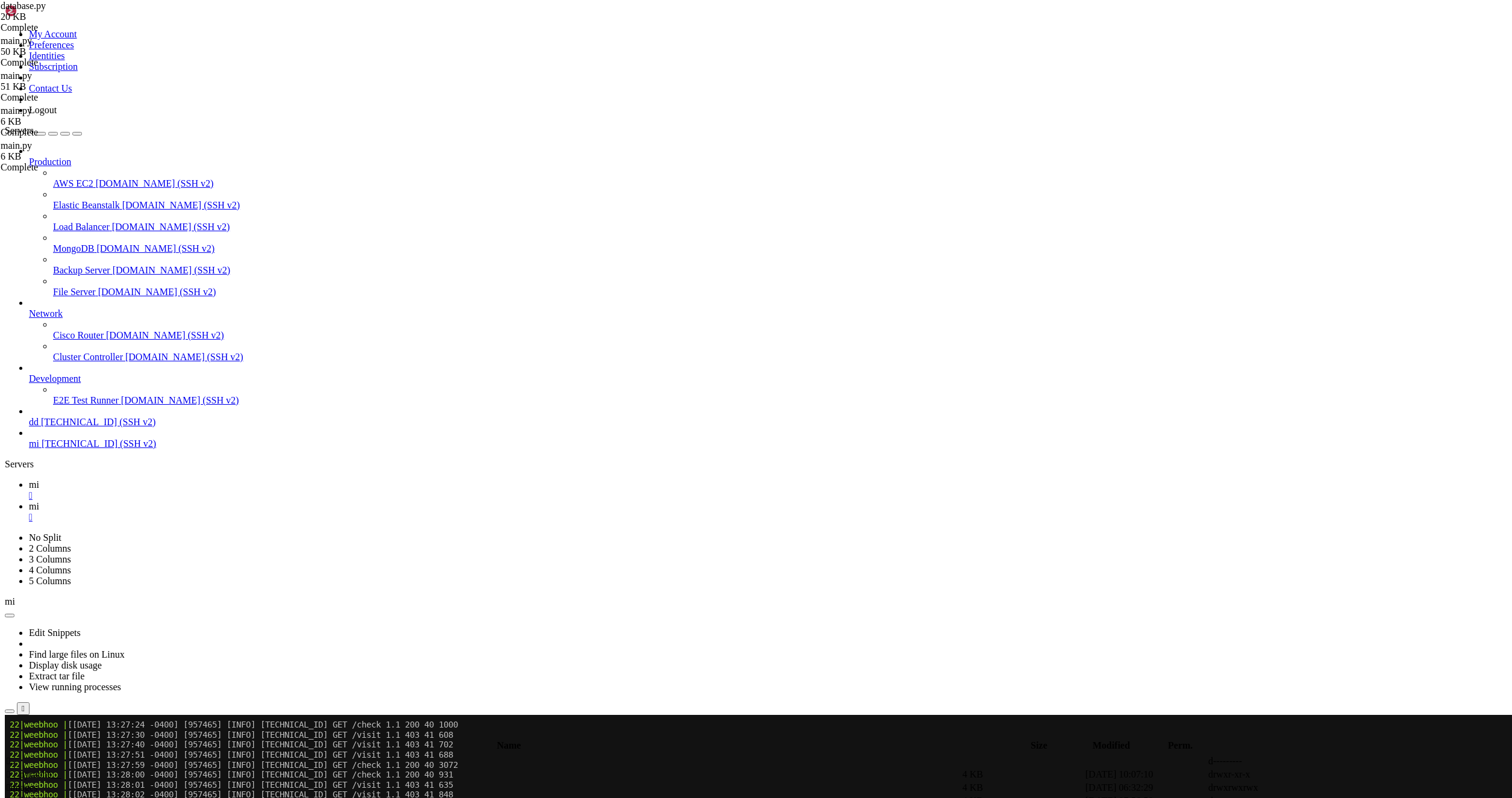
scroll to position [4169, 0]
type textarea "CREATE_LINK_BACK_MENU,"
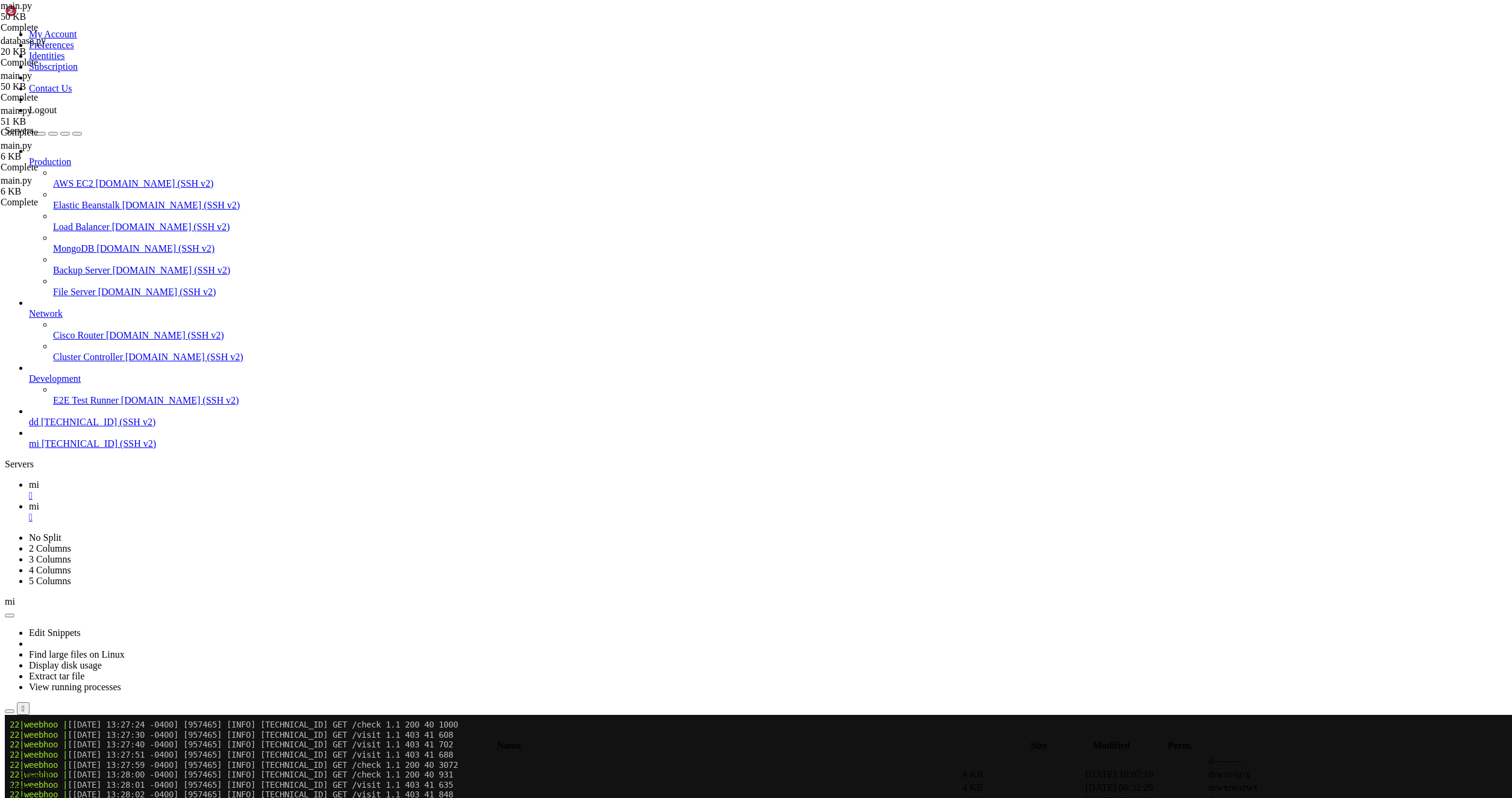
type textarea "await db.execute('DELETE FROM f_f WHERE created_at < ?',(three_days_ago,)) awai…"
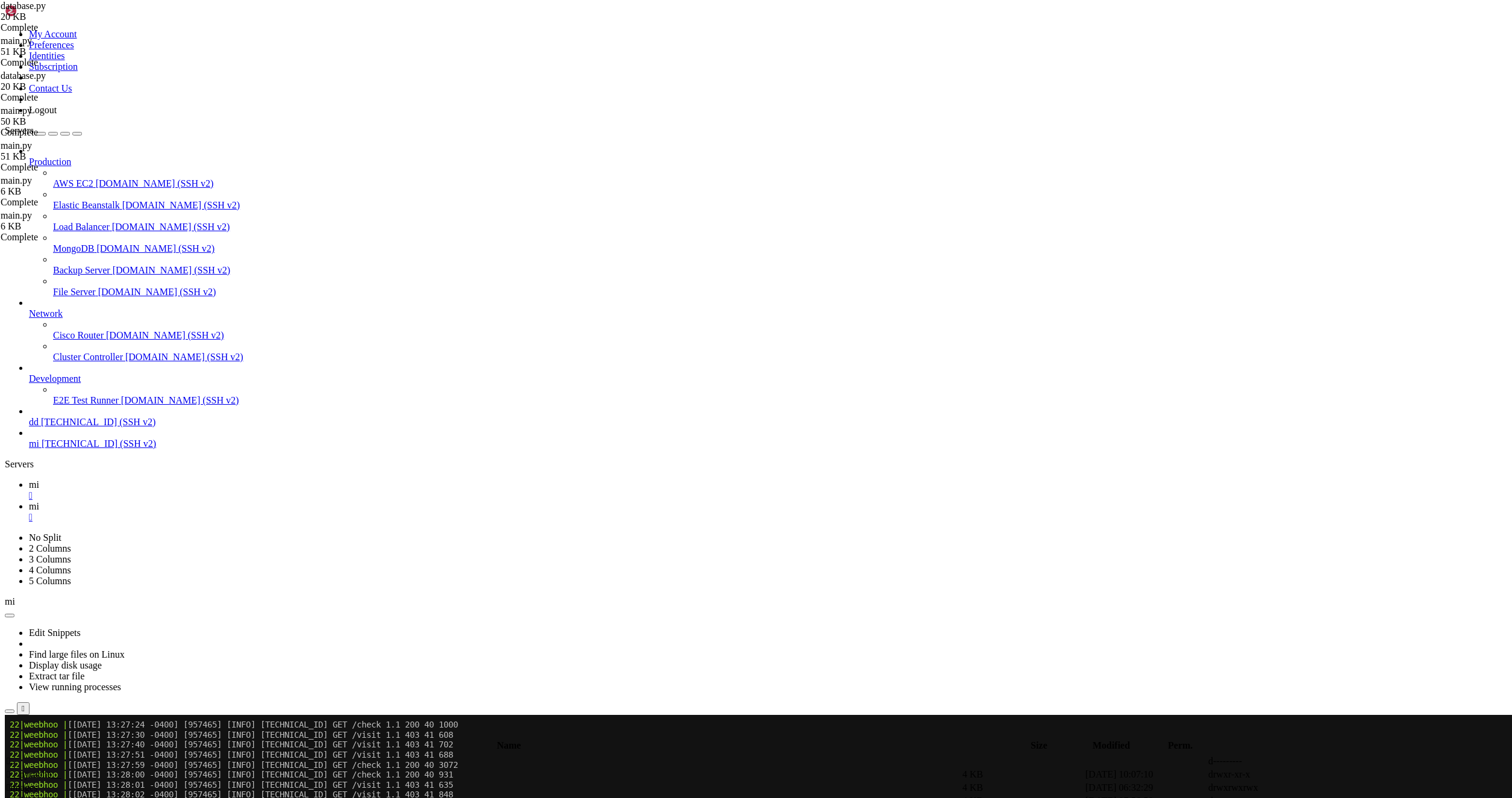
paste textarea "await db.commit()"
type textarea "await db.commit()"
click at [39, 479] on span "mi" at bounding box center [34, 484] width 10 height 10
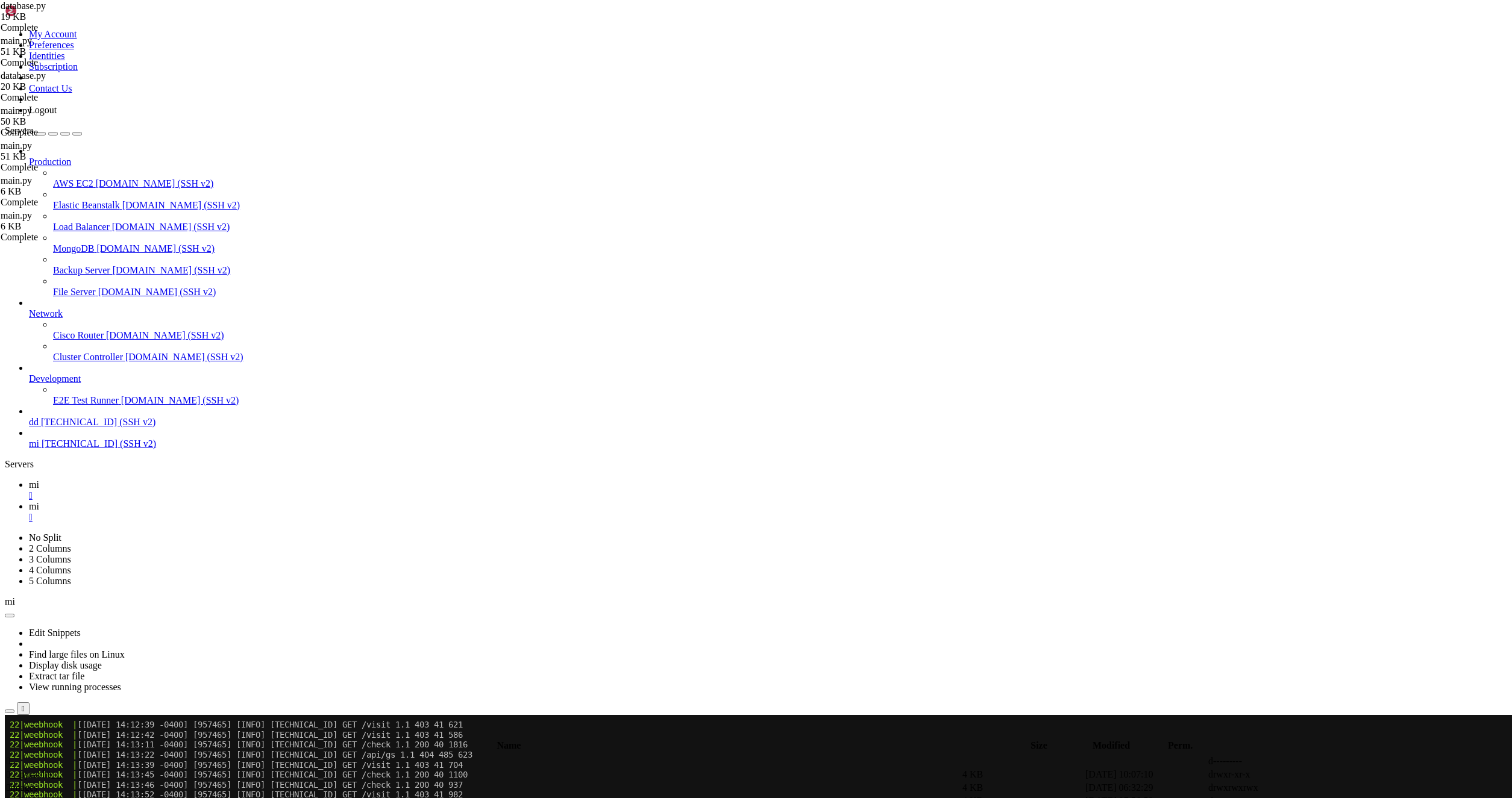
scroll to position [7625, 0]
